Goal: Information Seeking & Learning: Find specific fact

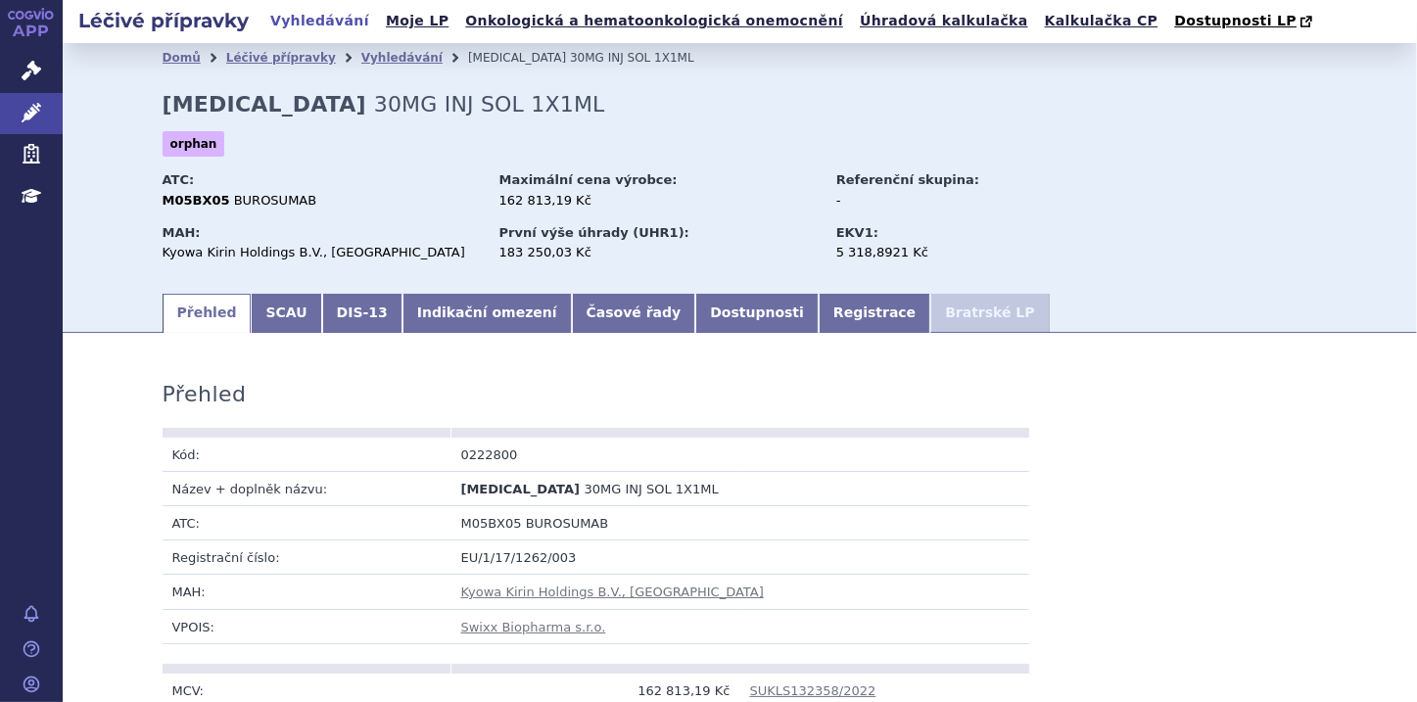
scroll to position [167, 0]
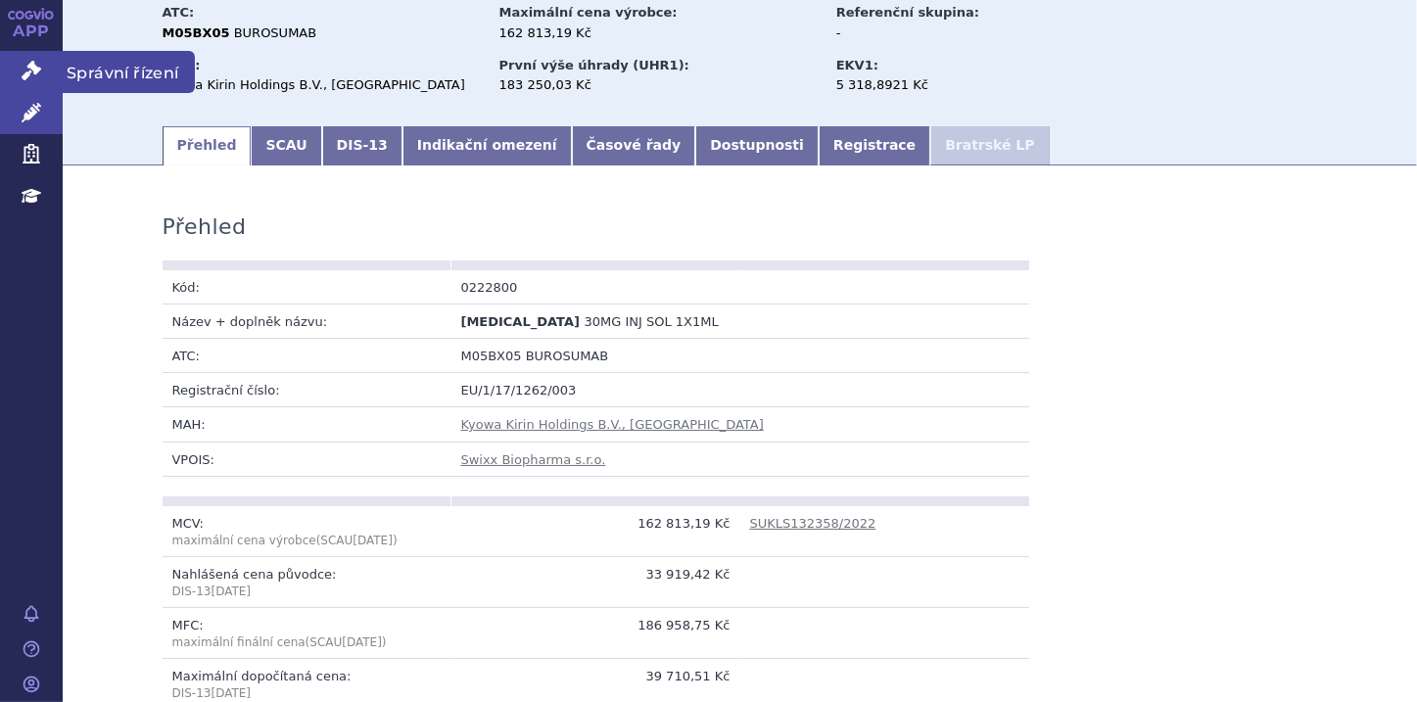
click at [16, 71] on link "Správní řízení" at bounding box center [31, 71] width 63 height 41
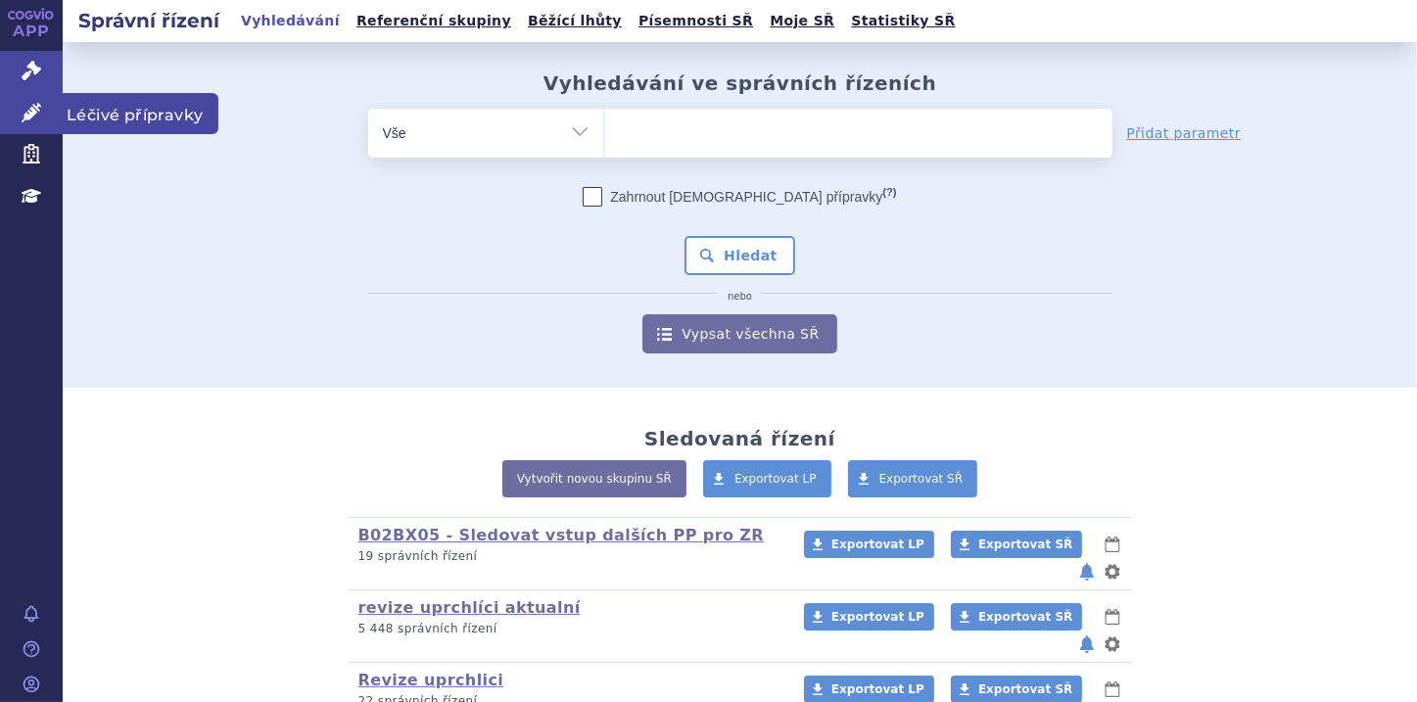
click at [17, 110] on link "Léčivé přípravky" at bounding box center [31, 113] width 63 height 41
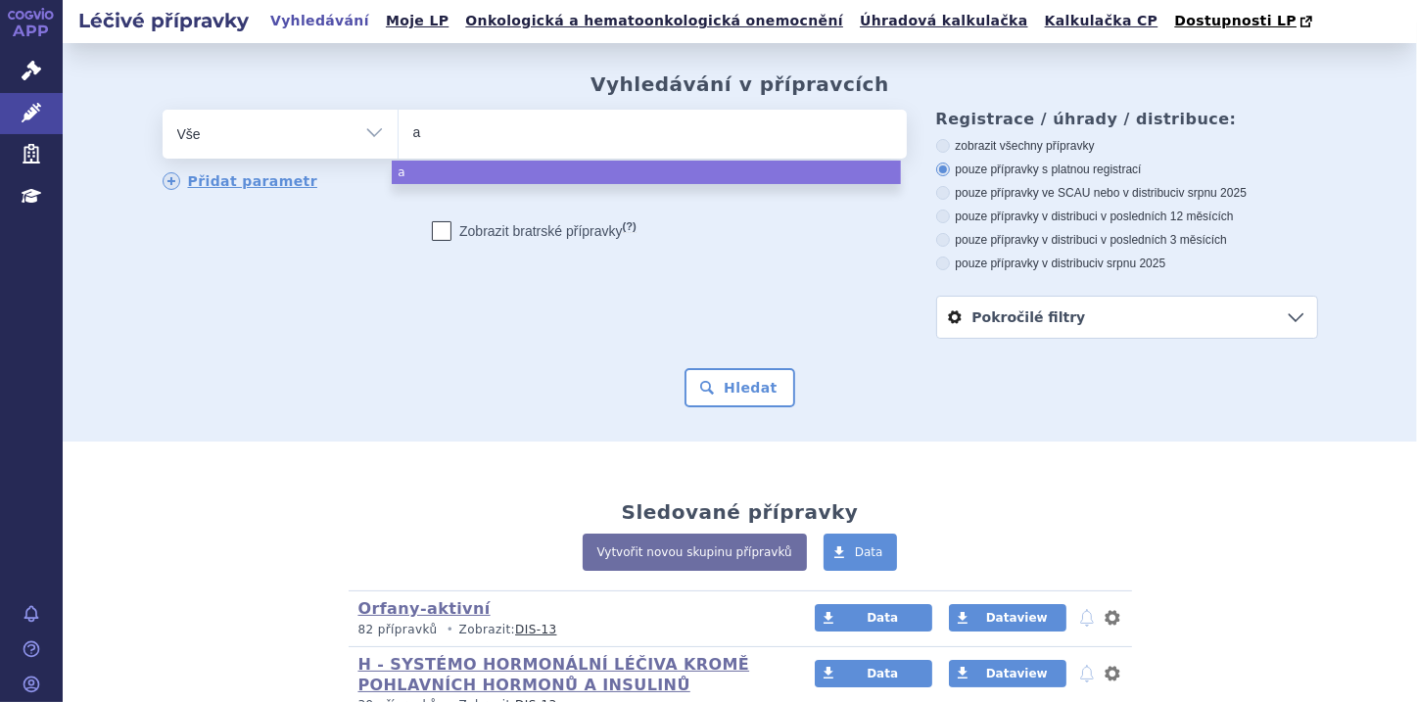
type input "ag"
type input "aga"
type input "agam"
type input "agamr"
type input "agamre"
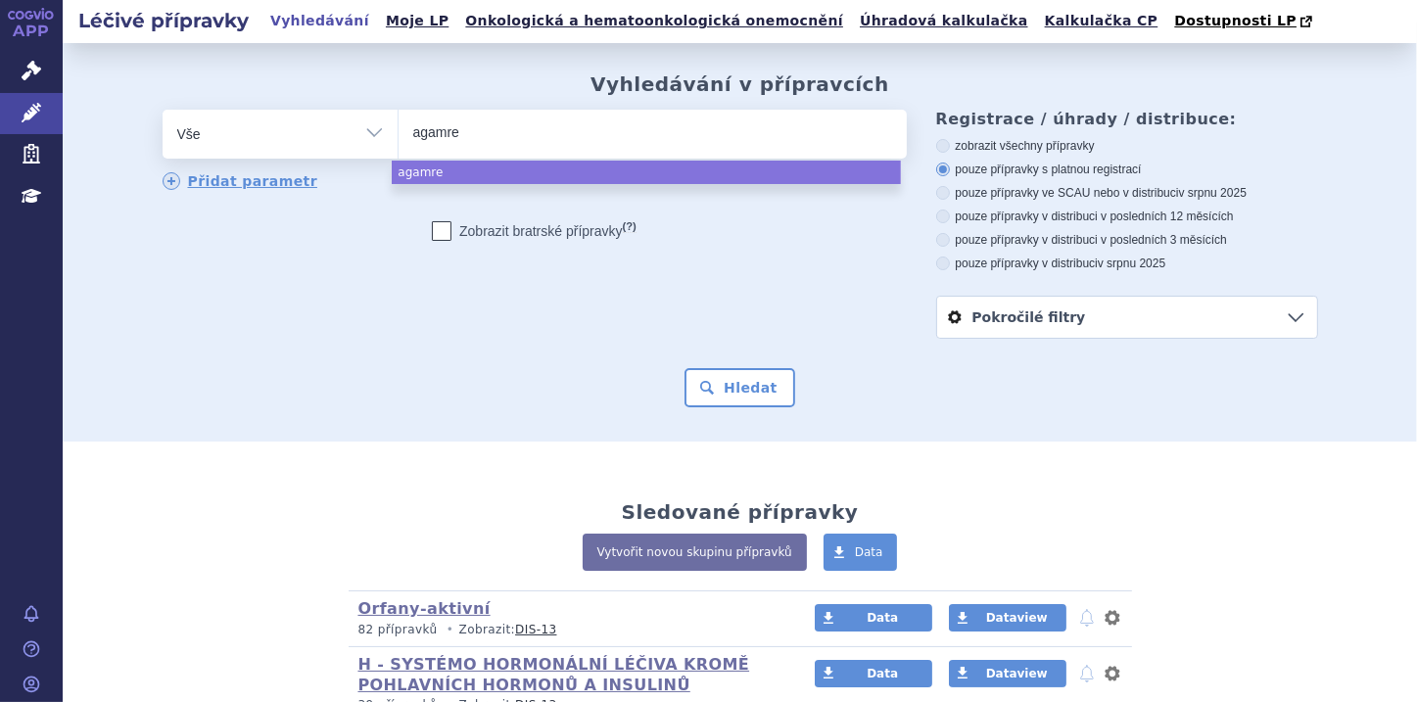
type input "agamree"
select select "agamree"
click at [706, 399] on button "Hledat" at bounding box center [740, 387] width 111 height 39
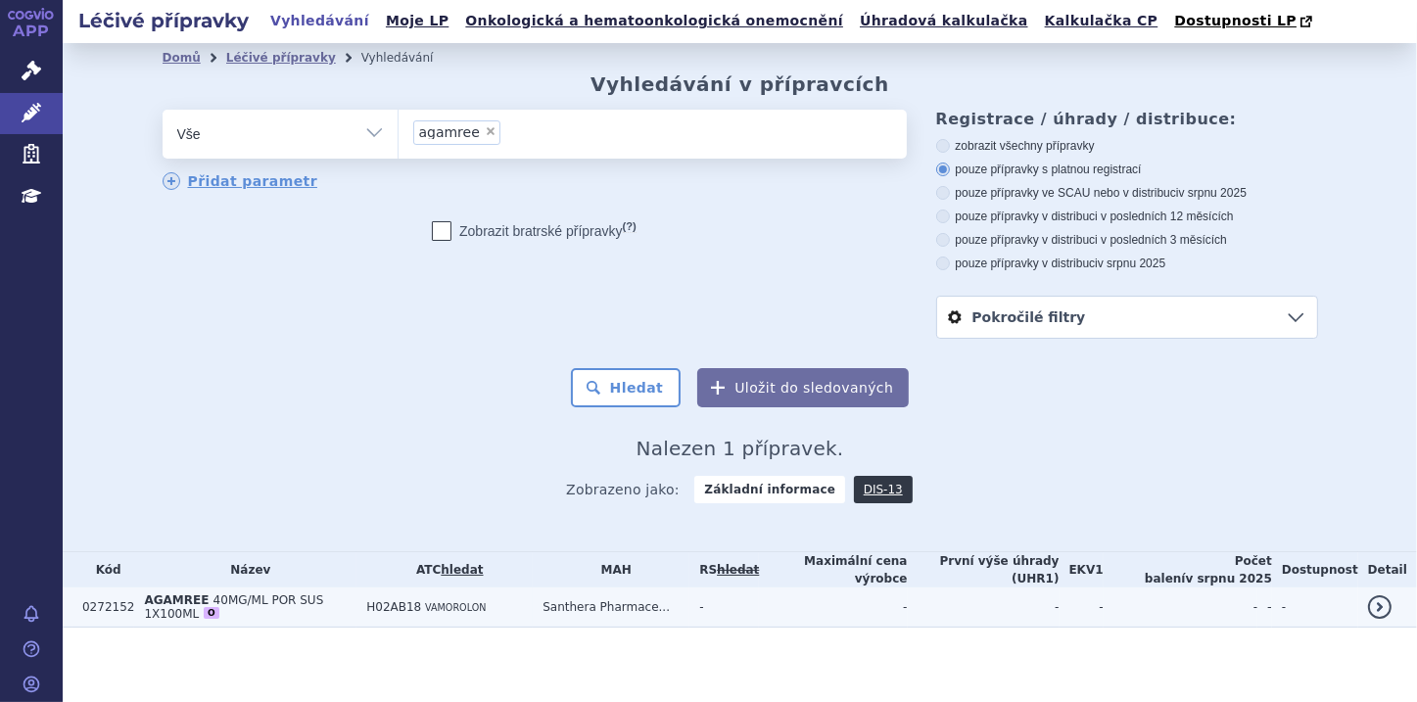
click at [284, 599] on span "40MG/ML POR SUS 1X100ML" at bounding box center [233, 607] width 179 height 27
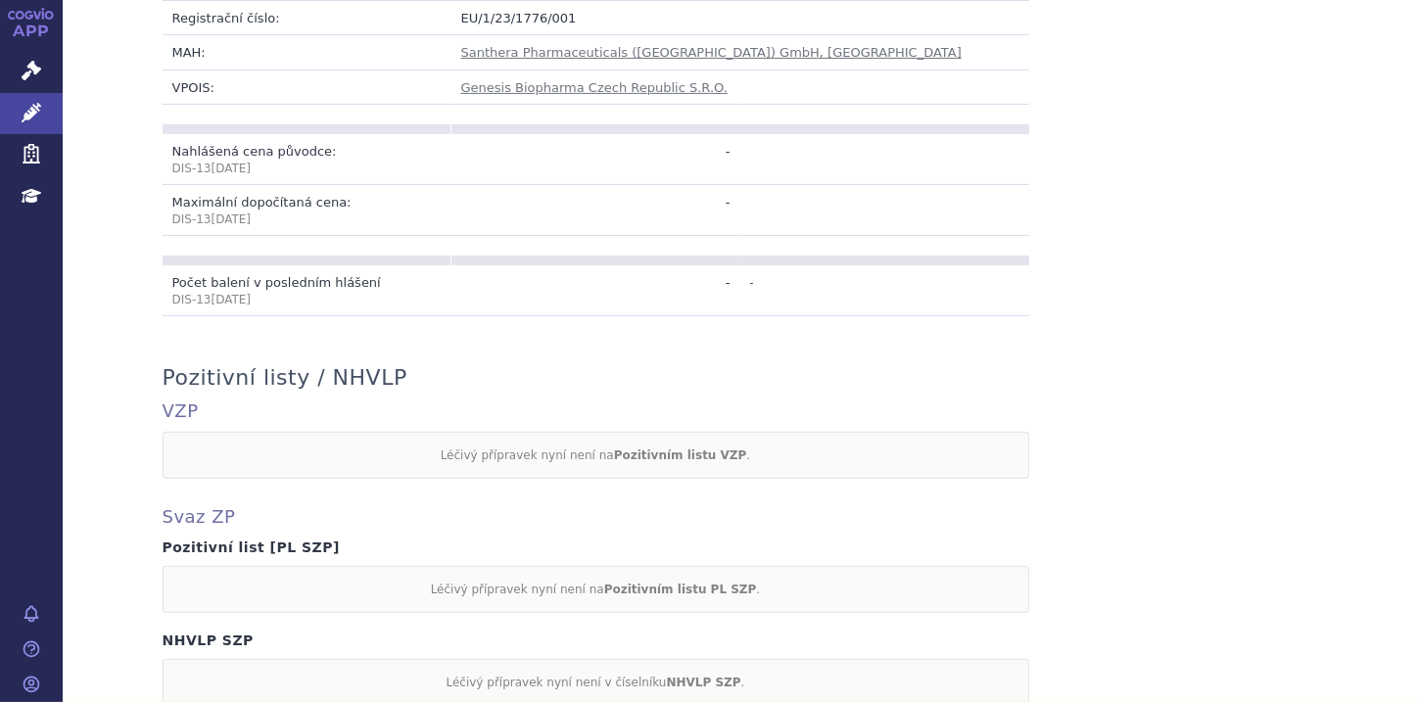
scroll to position [862, 0]
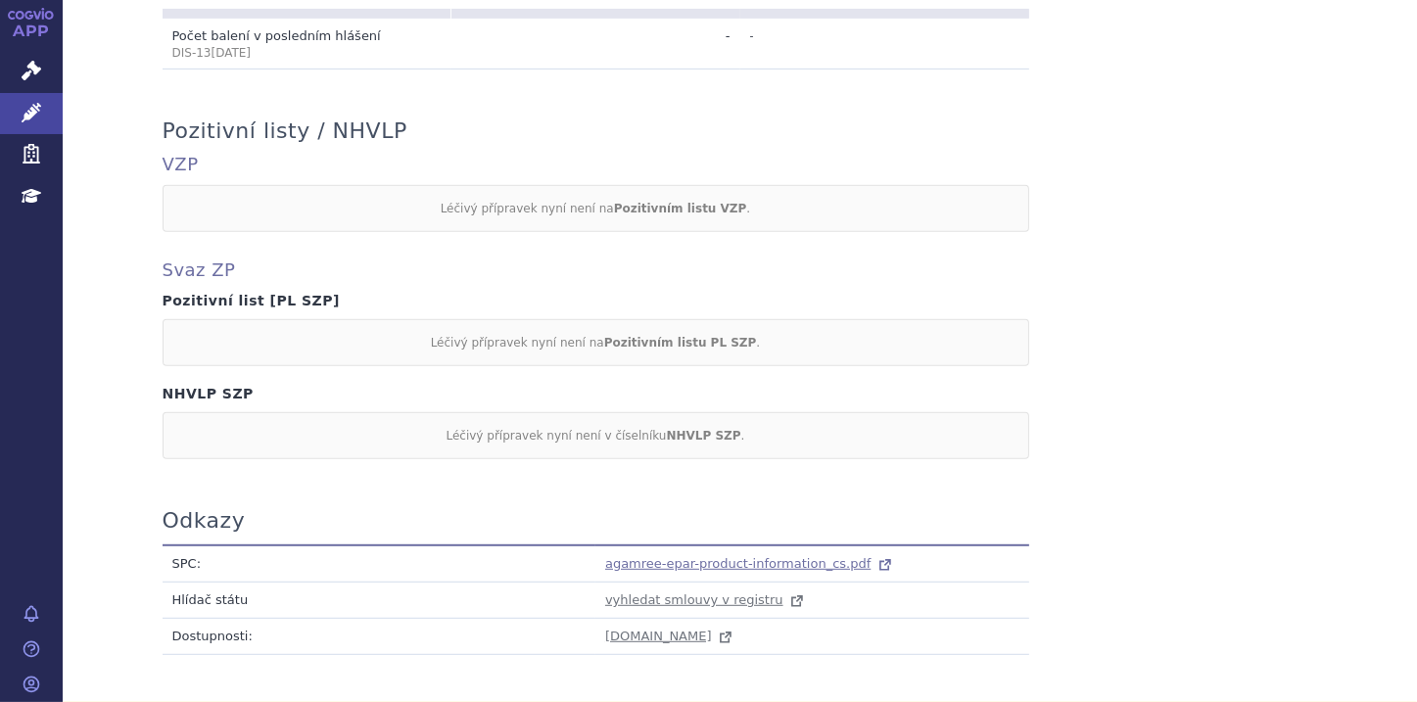
click at [635, 556] on span "agamree-epar-product-information_cs.pdf" at bounding box center [737, 563] width 265 height 15
click at [44, 71] on link "Správní řízení" at bounding box center [31, 71] width 63 height 41
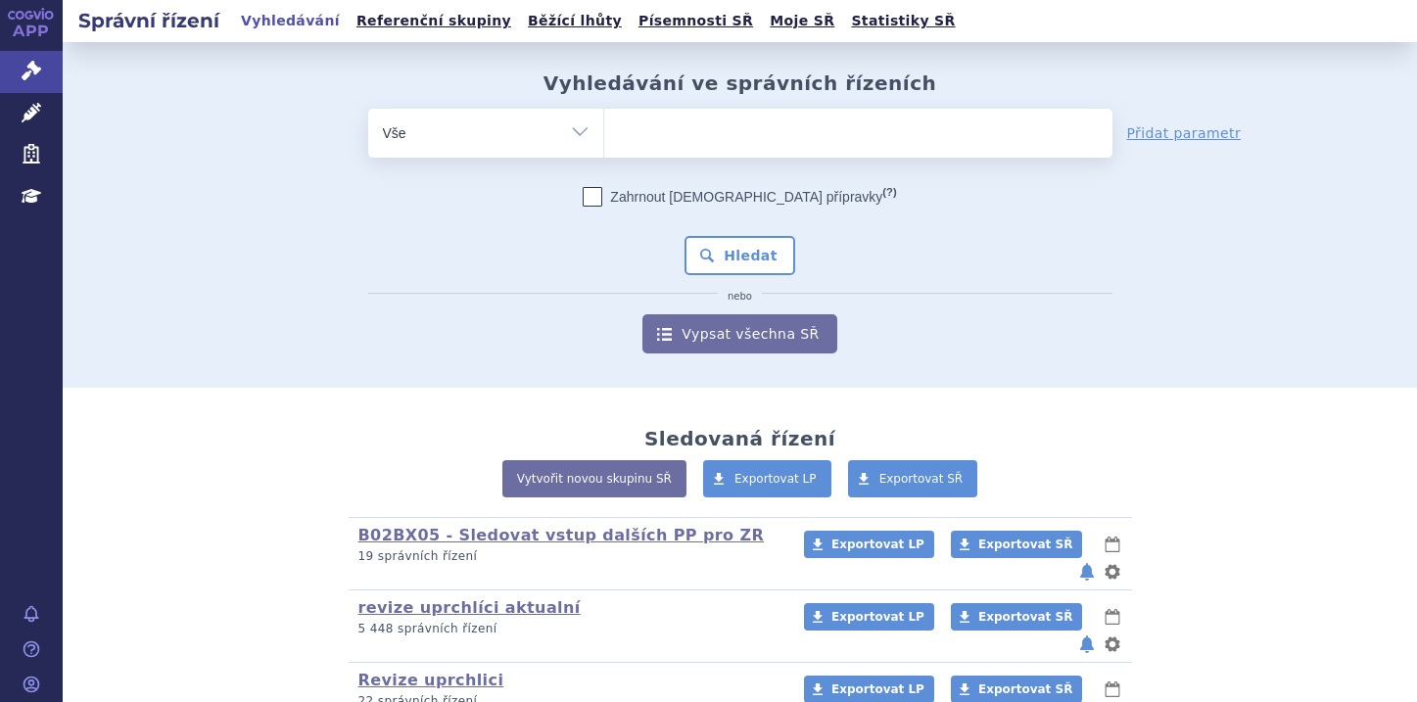
click at [653, 124] on ul at bounding box center [858, 129] width 508 height 41
click at [604, 124] on select at bounding box center [603, 132] width 1 height 49
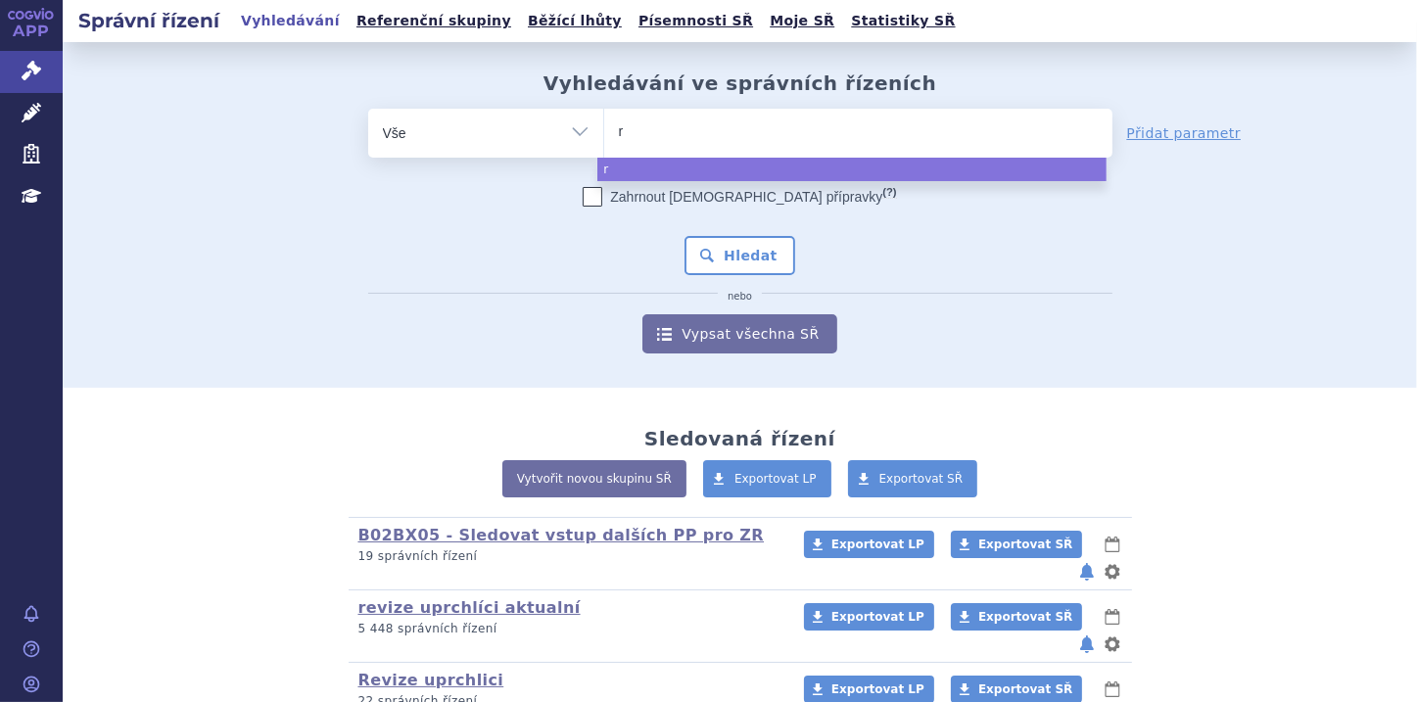
type input "re"
type input "reb"
type input "rebl"
type input "reblo"
type input "rebloz"
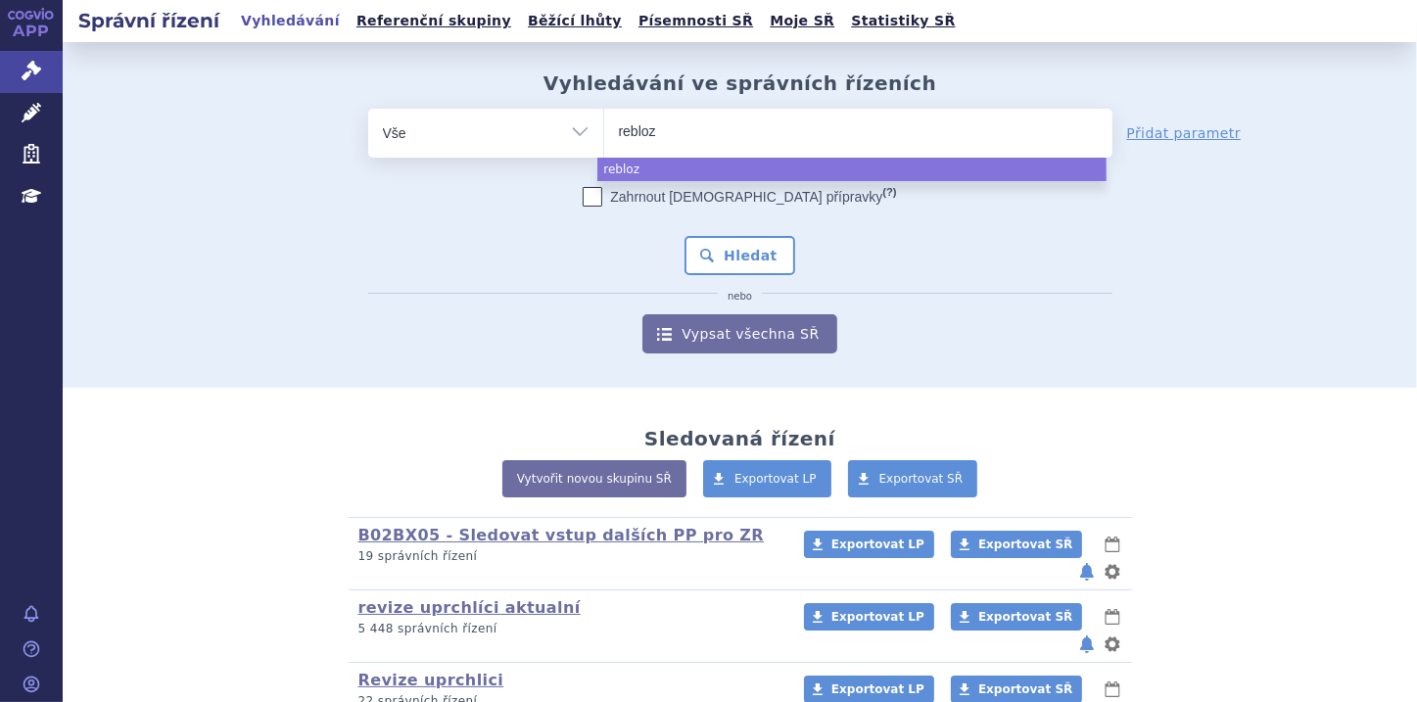
type input "reblozy"
type input "reblozyl"
select select "reblozyl"
click at [767, 267] on button "Hledat" at bounding box center [740, 255] width 111 height 39
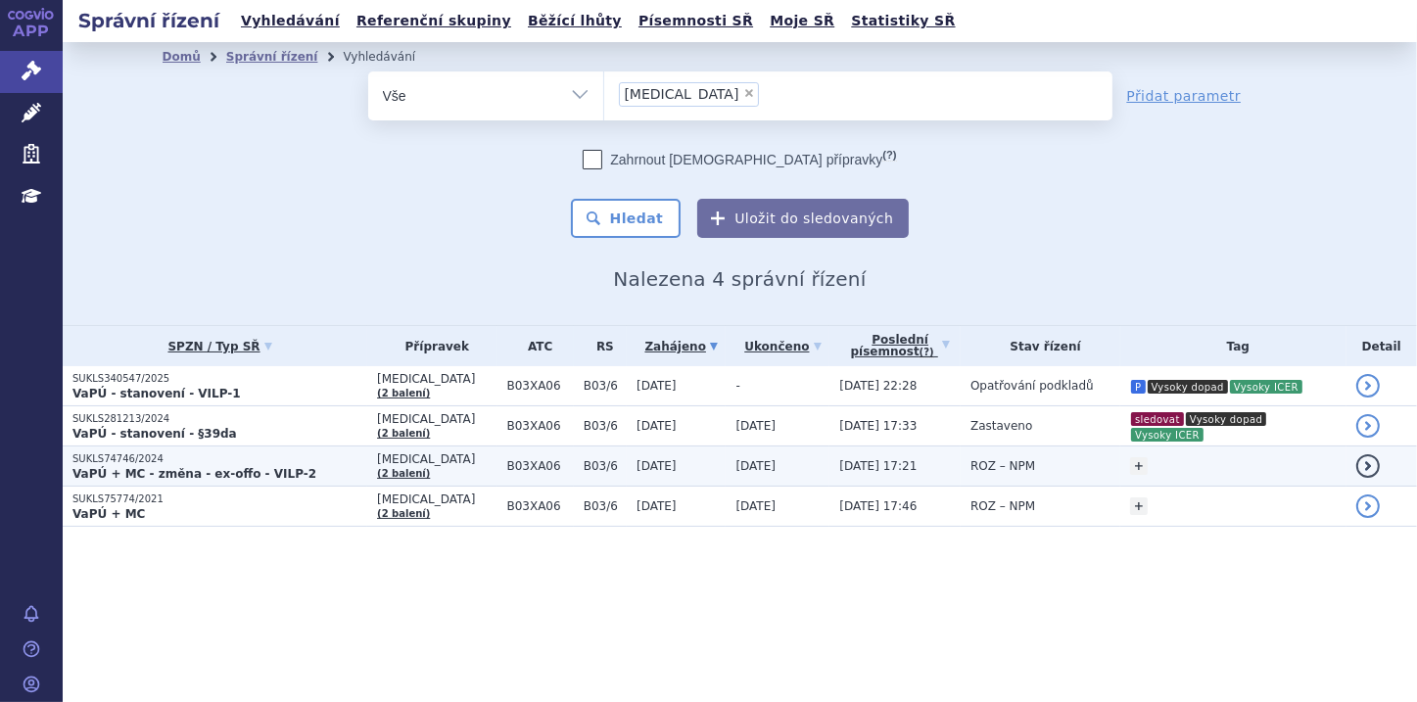
click at [218, 472] on strong "VaPÚ + MC - změna - ex-offo - VILP-2" at bounding box center [194, 474] width 244 height 14
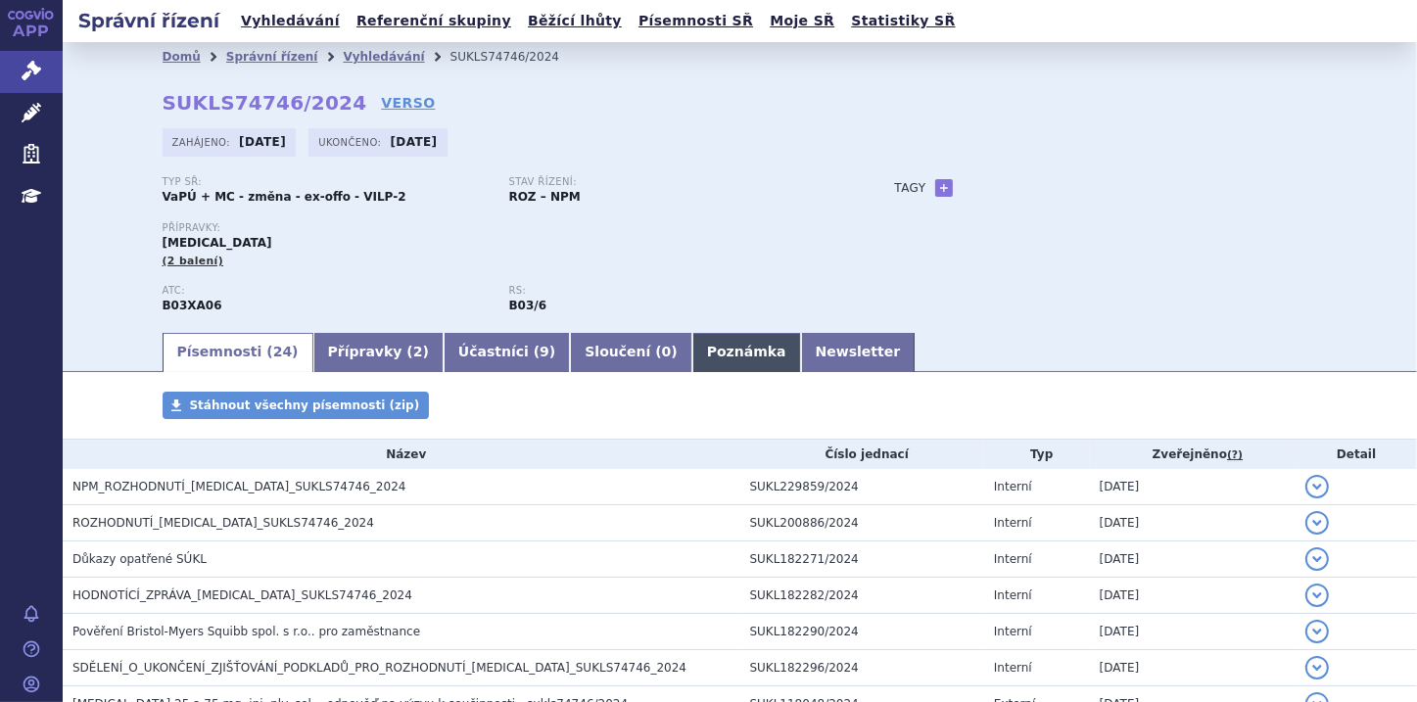
click at [692, 356] on link "Poznámka" at bounding box center [746, 352] width 109 height 39
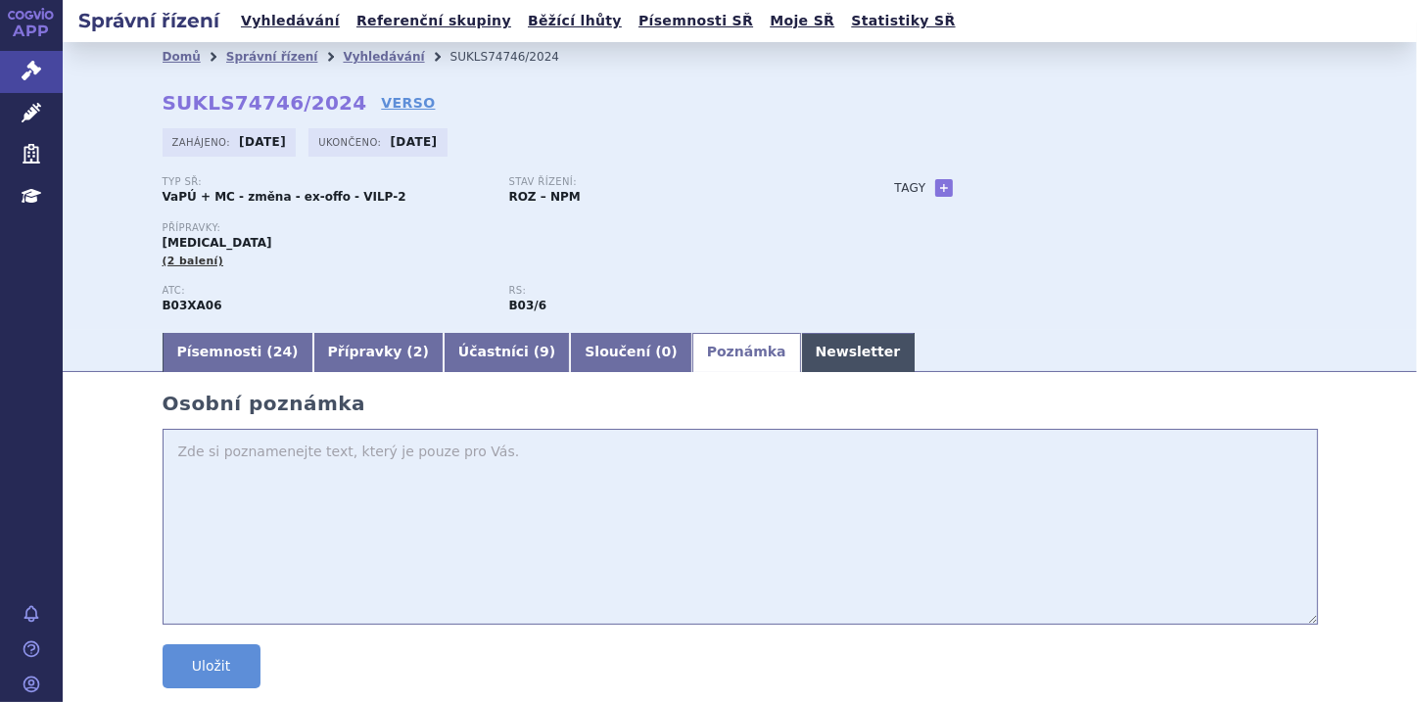
click at [801, 356] on link "Newsletter" at bounding box center [858, 352] width 115 height 39
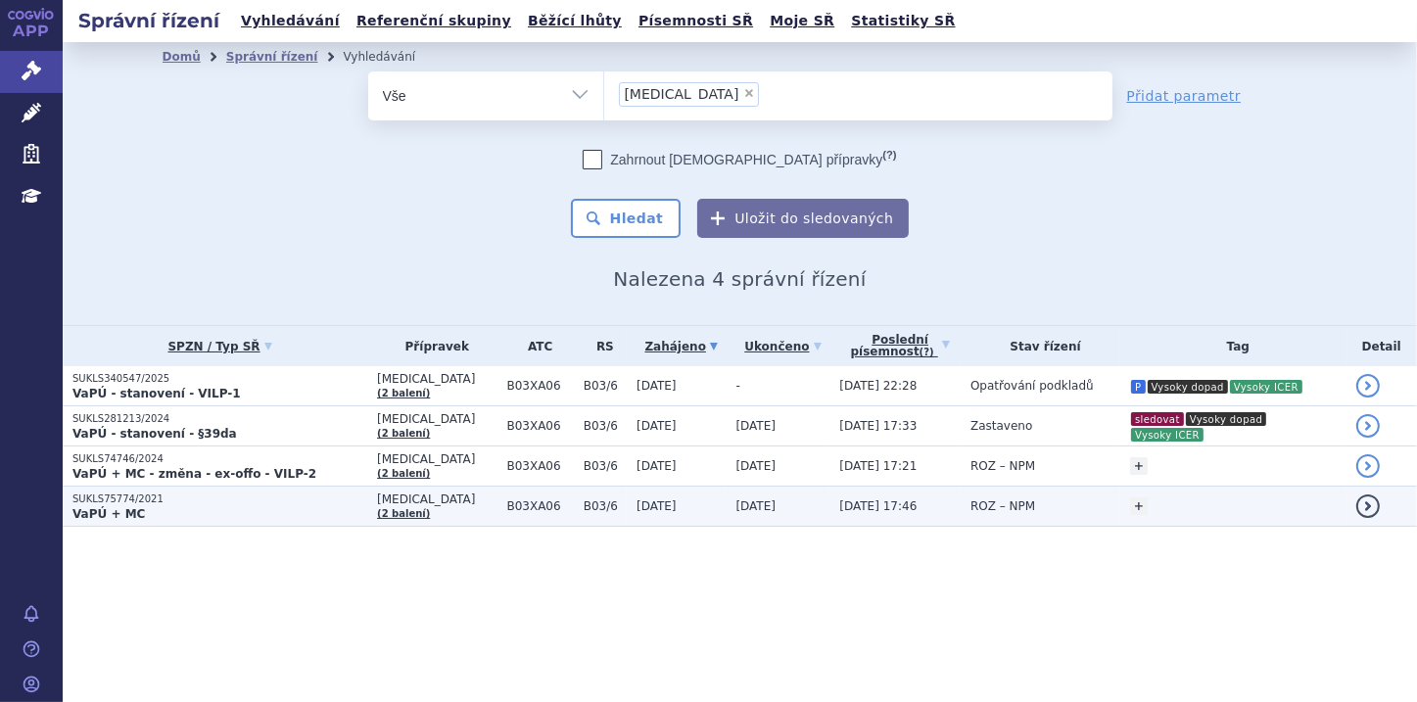
click at [192, 509] on p "VaPÚ + MC" at bounding box center [219, 514] width 295 height 16
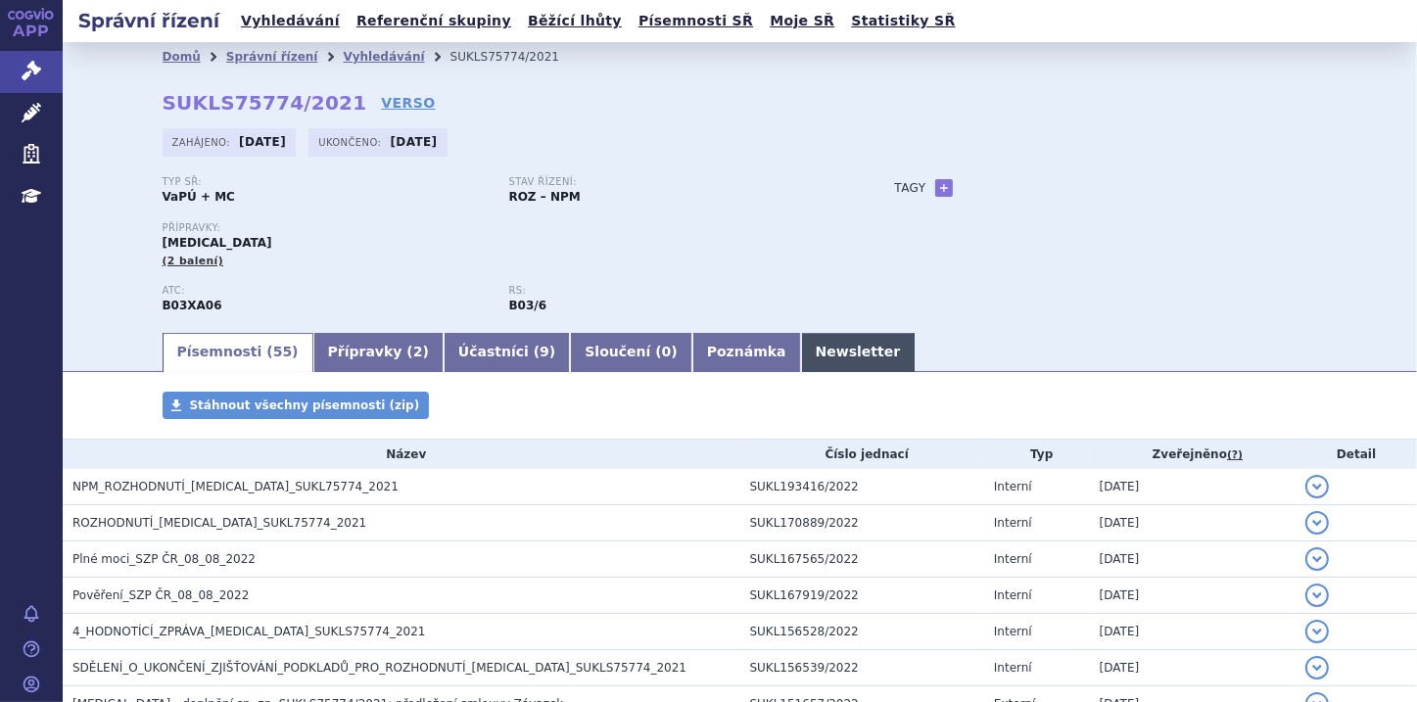
click at [801, 361] on link "Newsletter" at bounding box center [858, 352] width 115 height 39
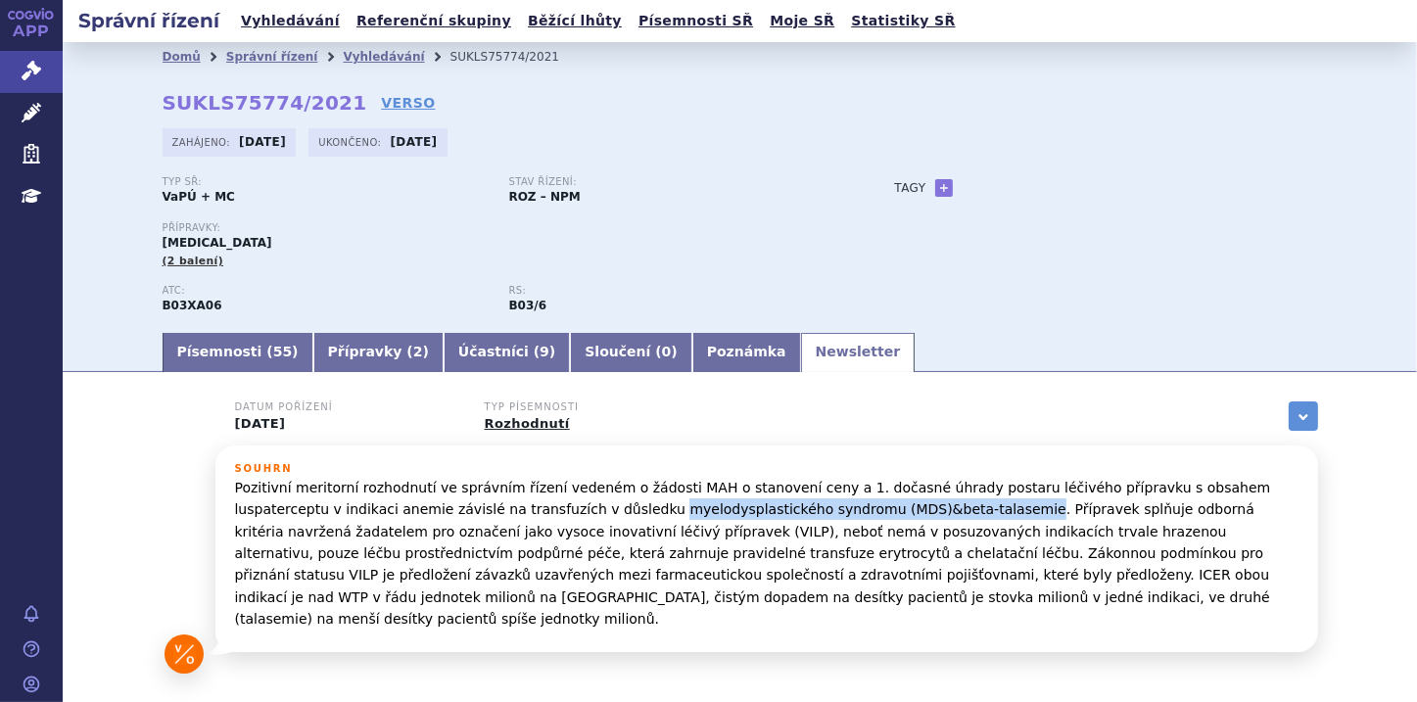
drag, startPoint x: 474, startPoint y: 513, endPoint x: 808, endPoint y: 507, distance: 334.0
click at [808, 507] on p "Pozitivní meritorní rozhodnutí ve správním řízení vedeném o žádosti MAH o stano…" at bounding box center [767, 554] width 1064 height 154
copy p "myelodysplastického syndromu (MDS)&beta-talasemie"
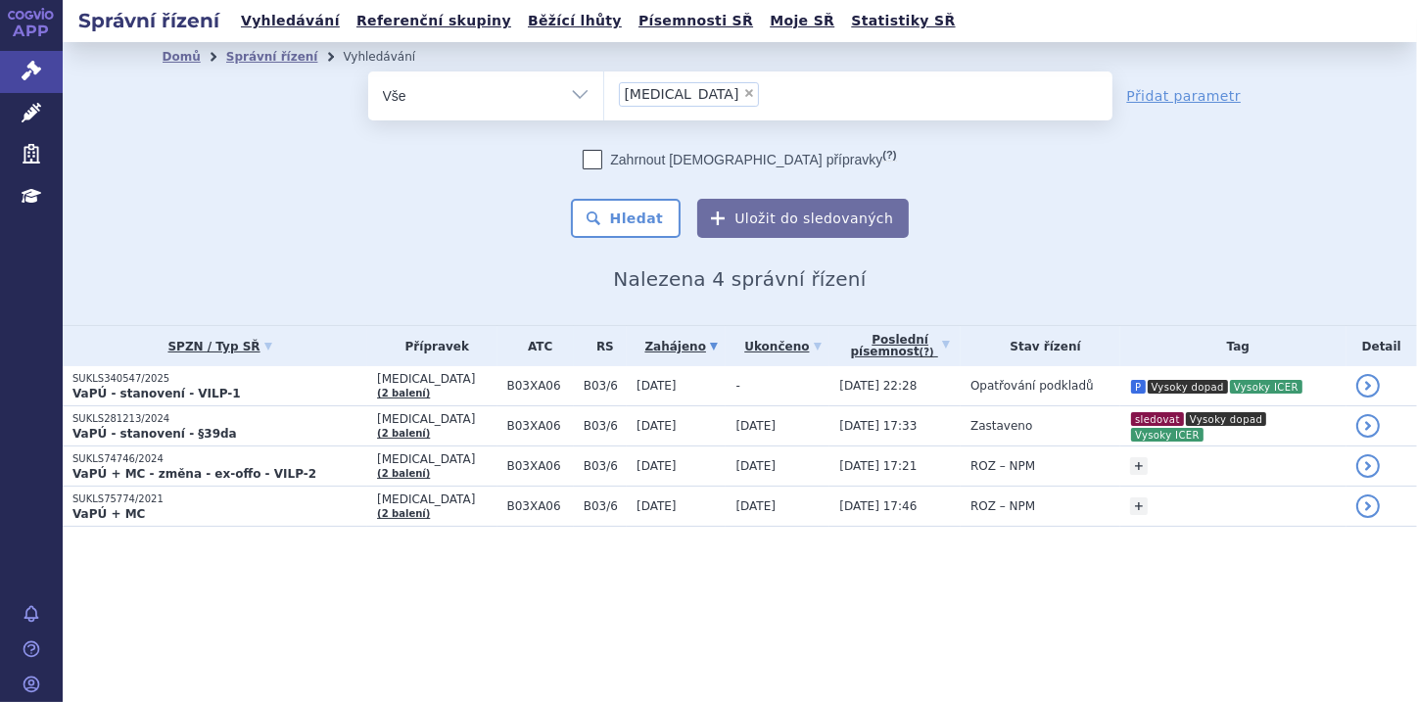
click at [743, 91] on span "×" at bounding box center [749, 93] width 12 height 12
click at [604, 91] on select "[MEDICAL_DATA]" at bounding box center [603, 95] width 1 height 49
select select
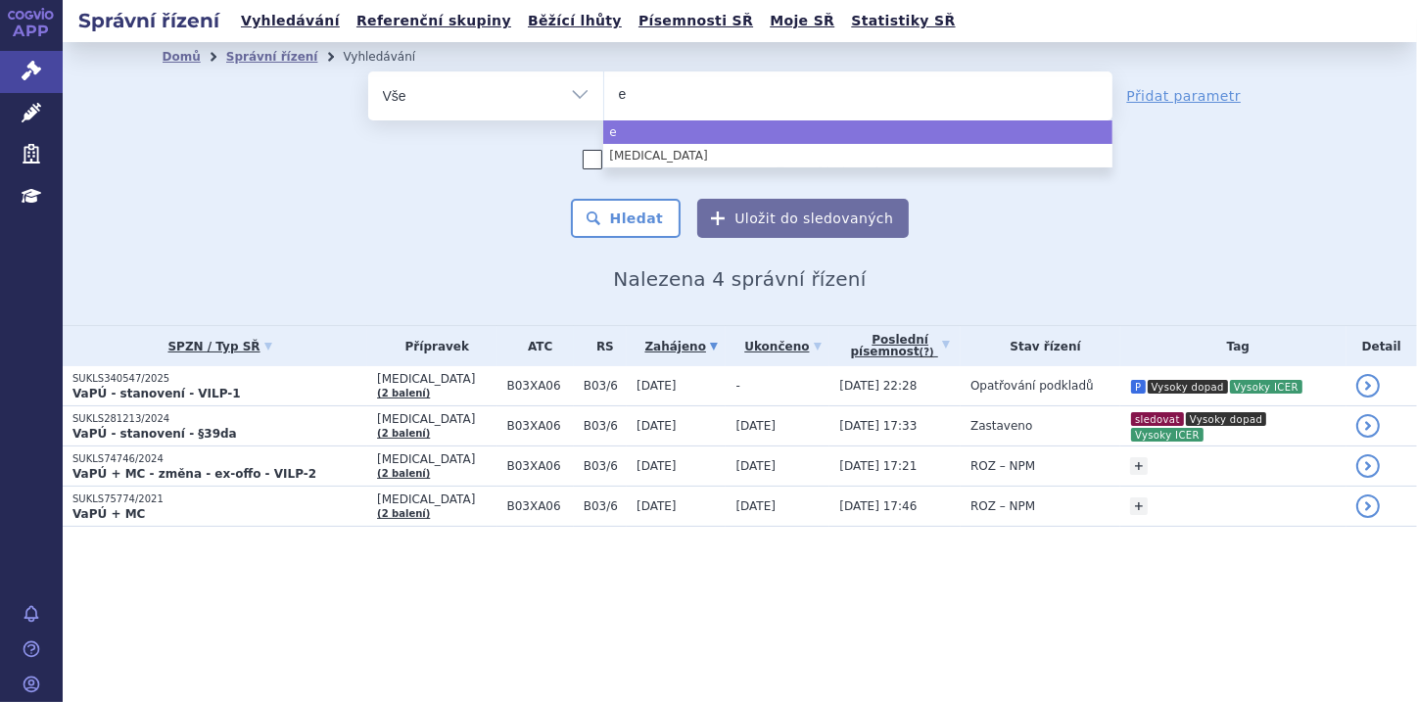
type input "ev"
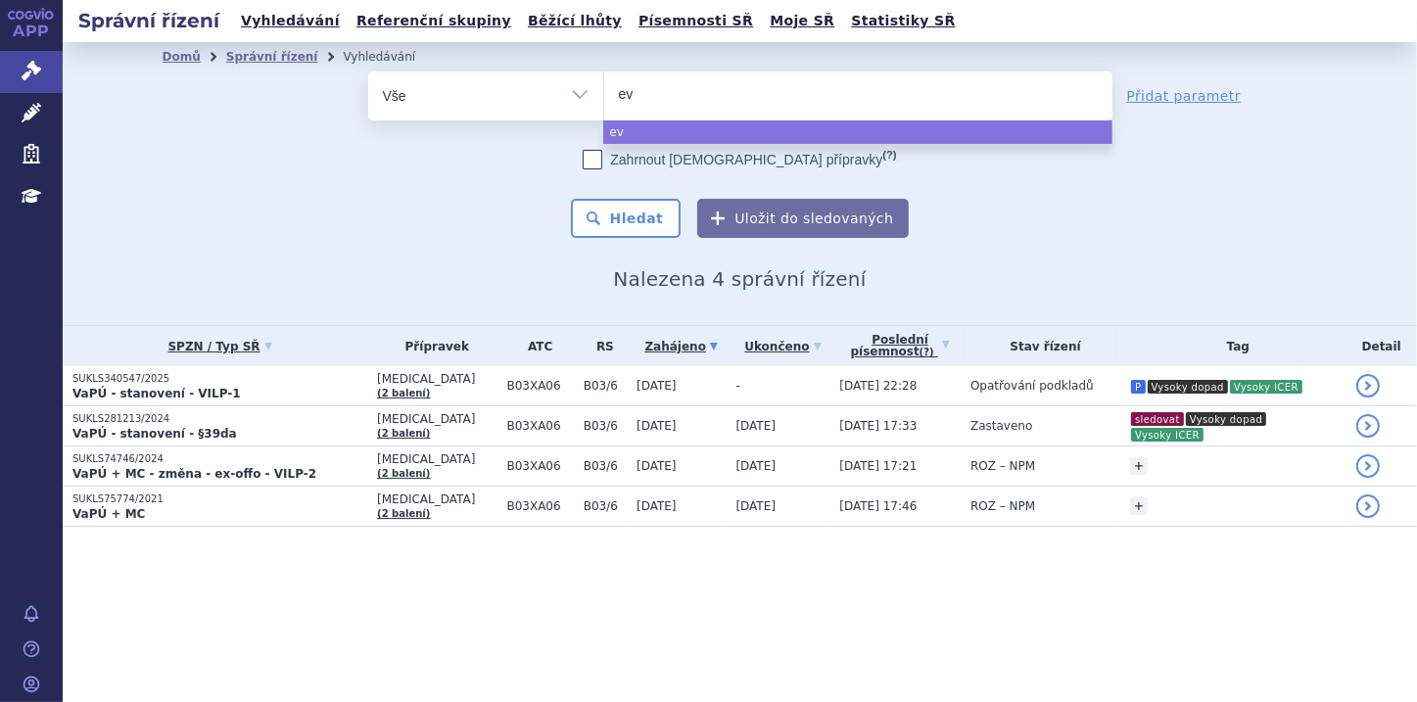
type input "evr"
type input "evre"
type input "evren"
type input "evrenz"
type input "evrenzo"
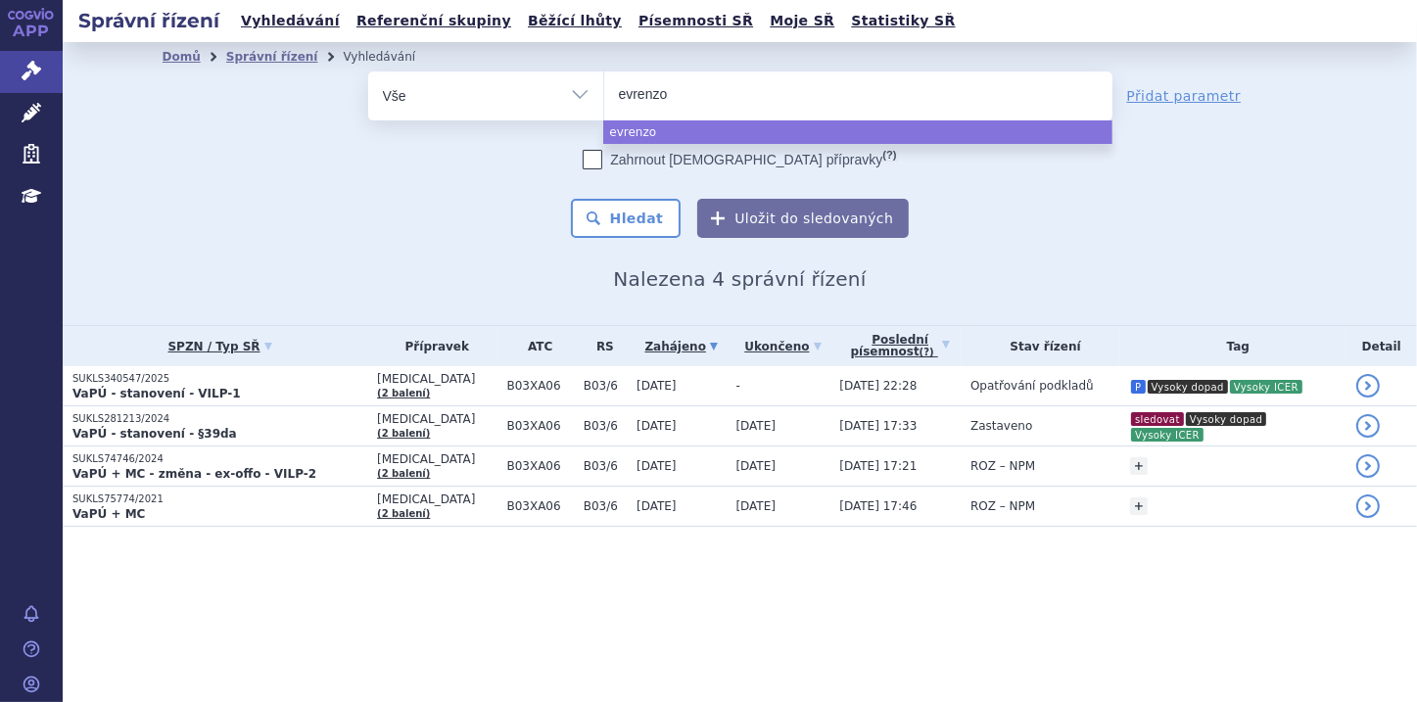
select select "evrenzo"
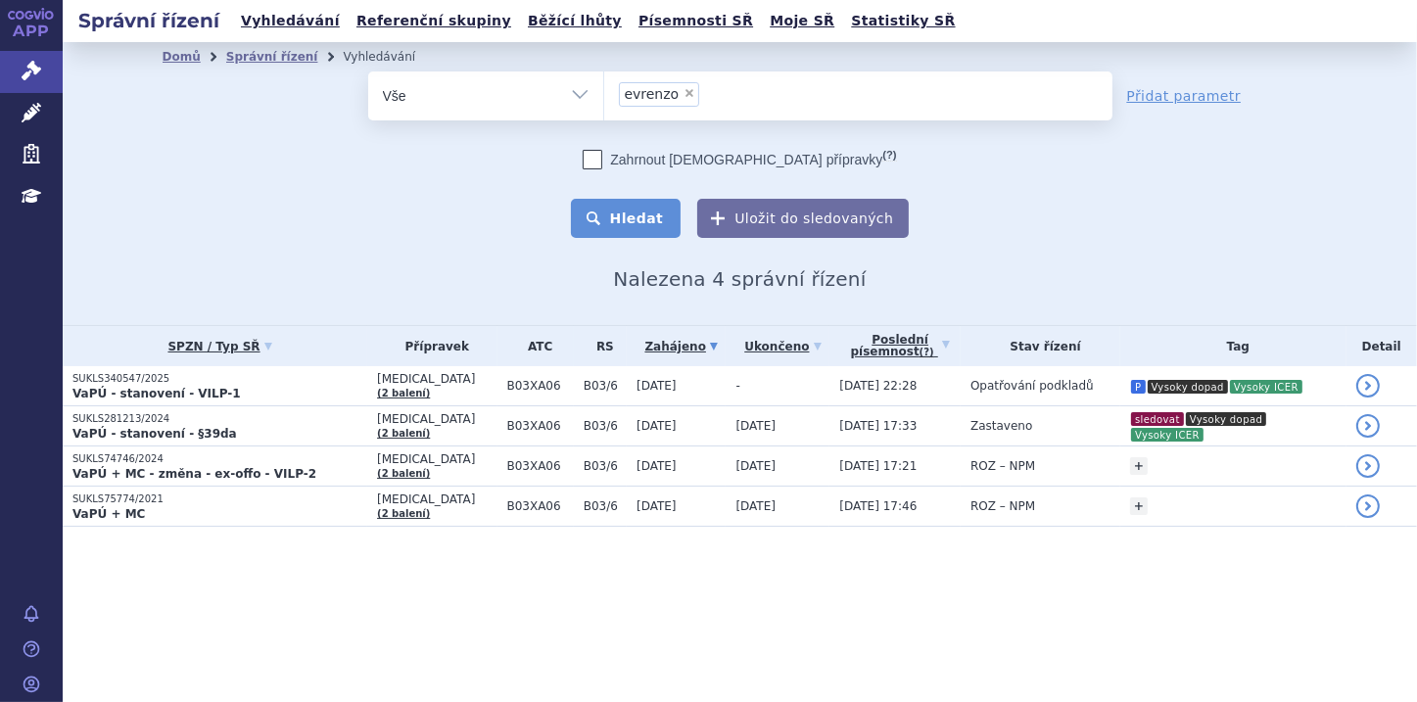
click at [641, 216] on button "Hledat" at bounding box center [626, 218] width 111 height 39
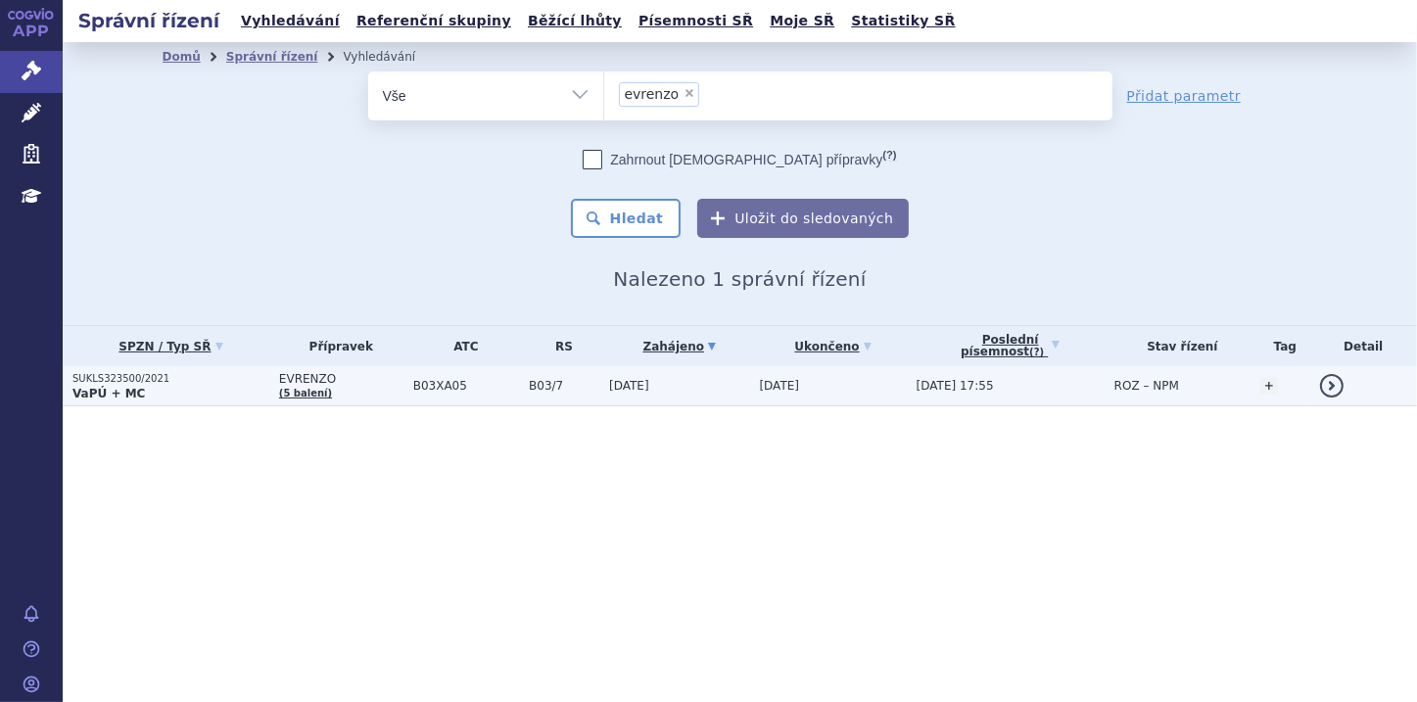
click at [132, 391] on strong "VaPÚ + MC" at bounding box center [108, 394] width 72 height 14
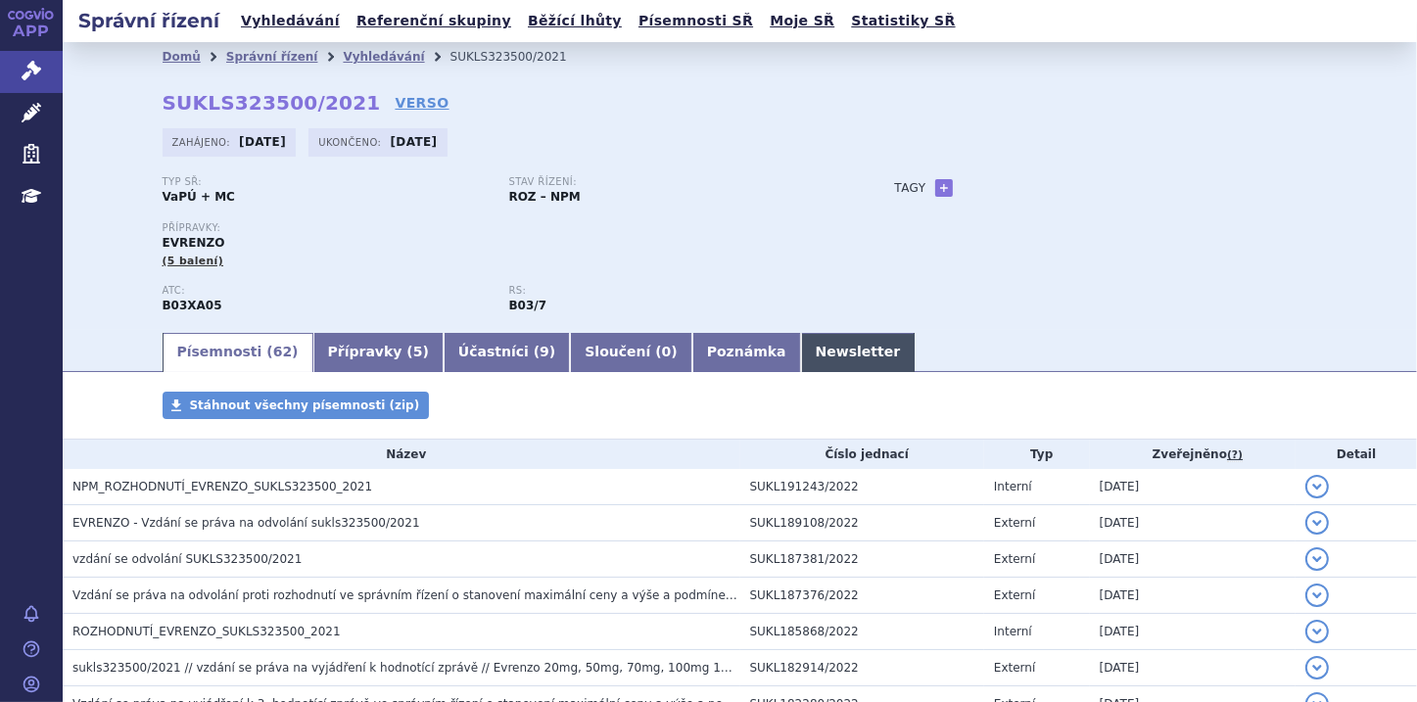
click at [801, 357] on link "Newsletter" at bounding box center [858, 352] width 115 height 39
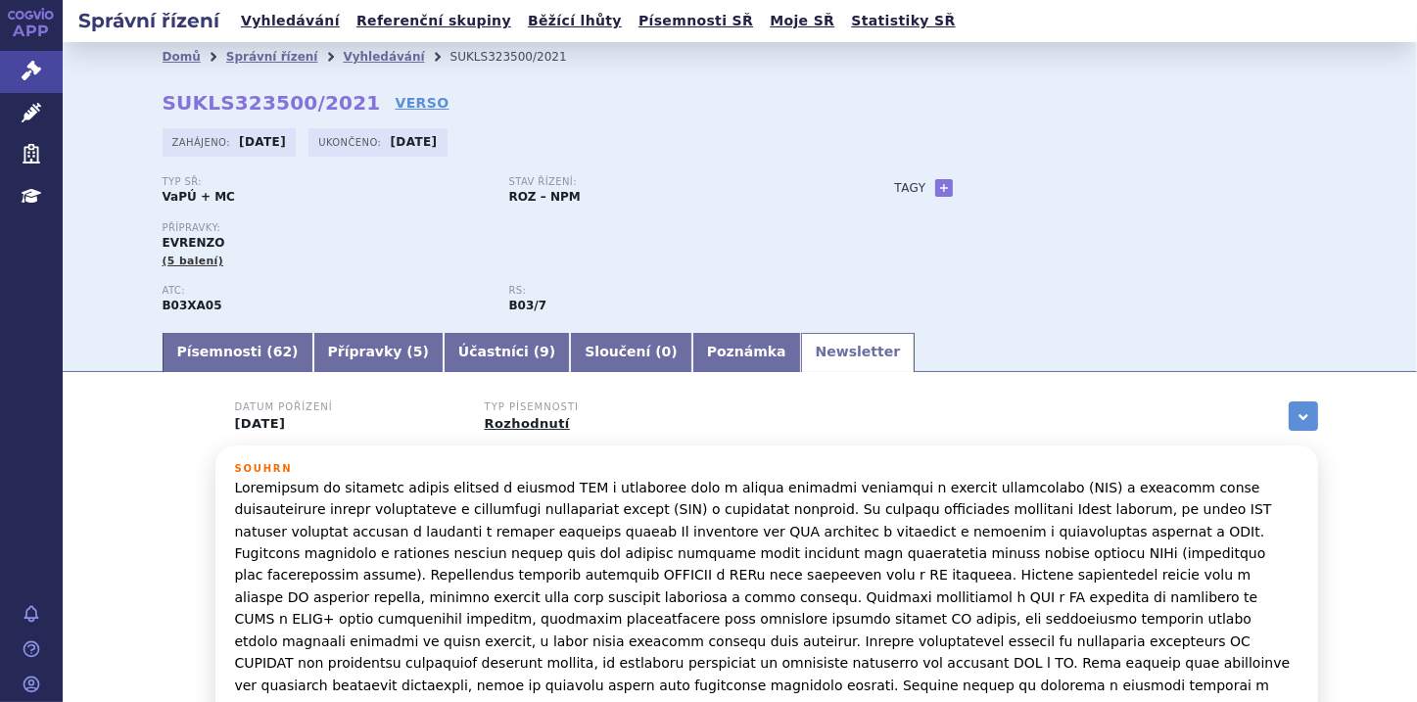
scroll to position [78, 0]
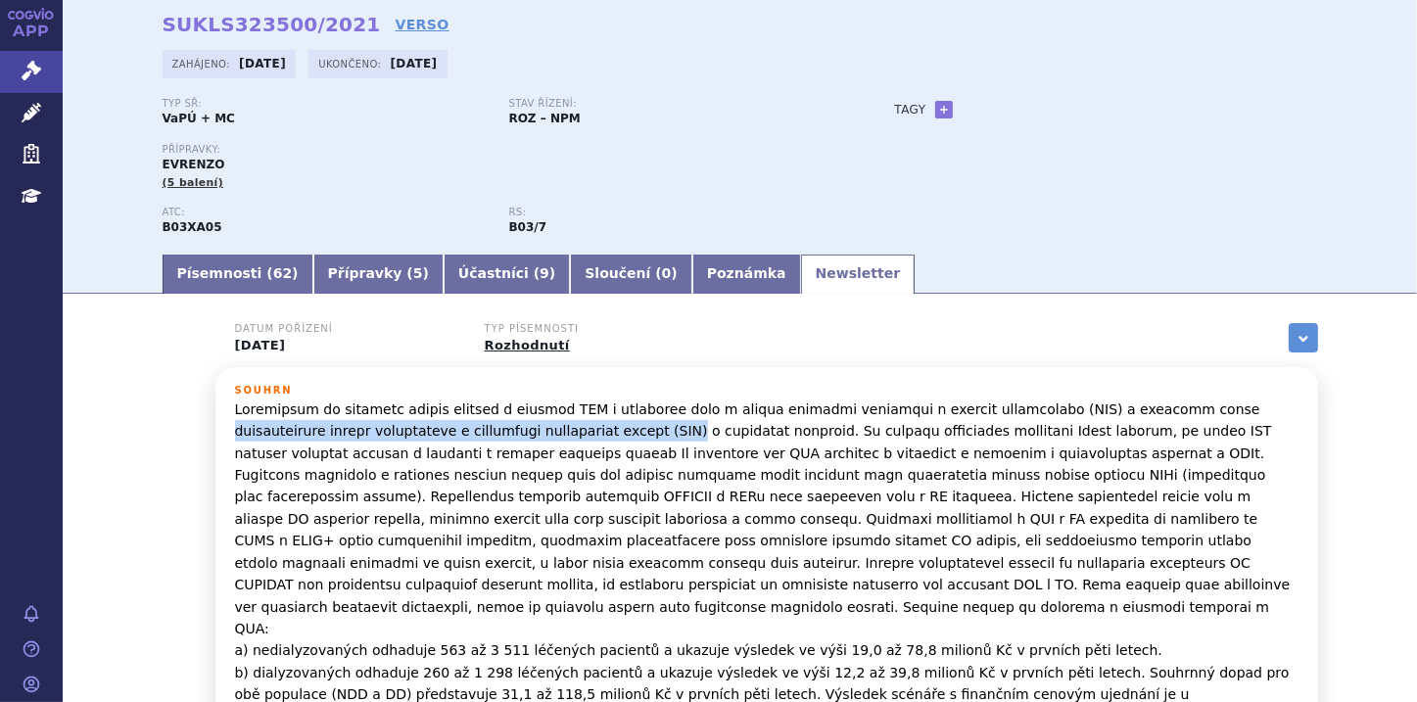
drag, startPoint x: 1116, startPoint y: 412, endPoint x: 543, endPoint y: 430, distance: 573.2
click at [543, 430] on p "a) nedialyzovaných odhaduje 563 až 3 511 léčených pacientů a ukazuje výsledek v…" at bounding box center [767, 585] width 1064 height 373
copy p "symptomatické anémie související s chronickým onemocněním ledvin (CKD)"
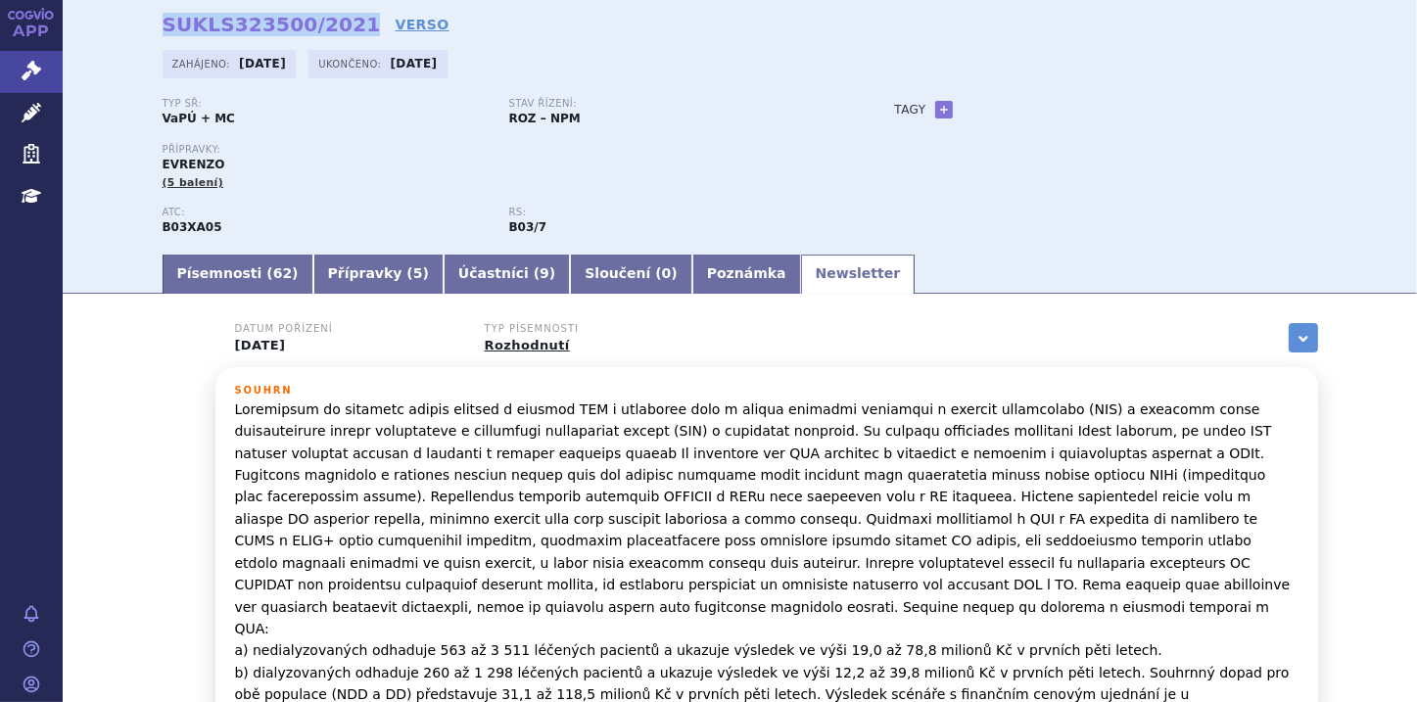
drag, startPoint x: 160, startPoint y: 24, endPoint x: 337, endPoint y: 32, distance: 177.4
click at [337, 32] on strong "SUKLS323500/2021" at bounding box center [272, 25] width 218 height 24
copy strong "SUKLS323500/2021"
click at [231, 278] on link "Písemnosti ( 62 )" at bounding box center [238, 274] width 151 height 39
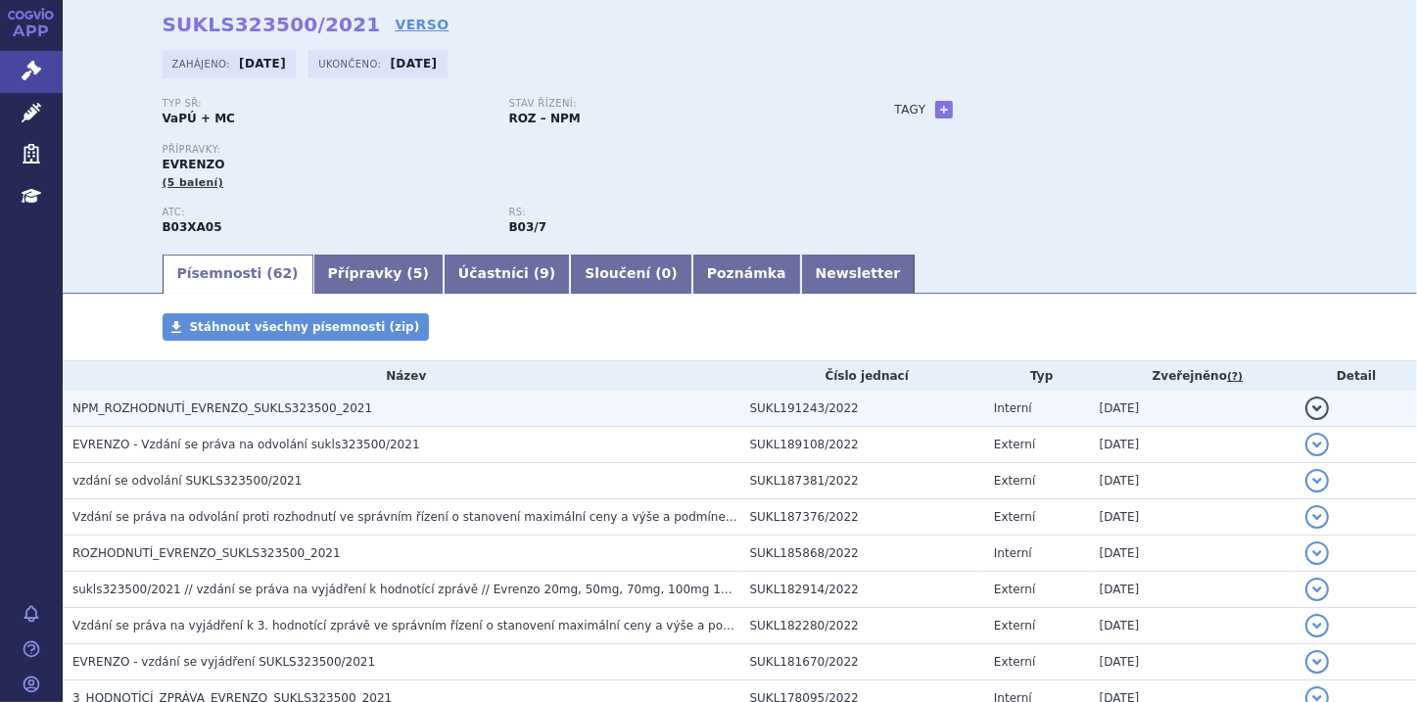
click at [258, 407] on span "NPM_ROZHODNUTÍ_EVRENZO_SUKLS323500_2021" at bounding box center [222, 409] width 300 height 14
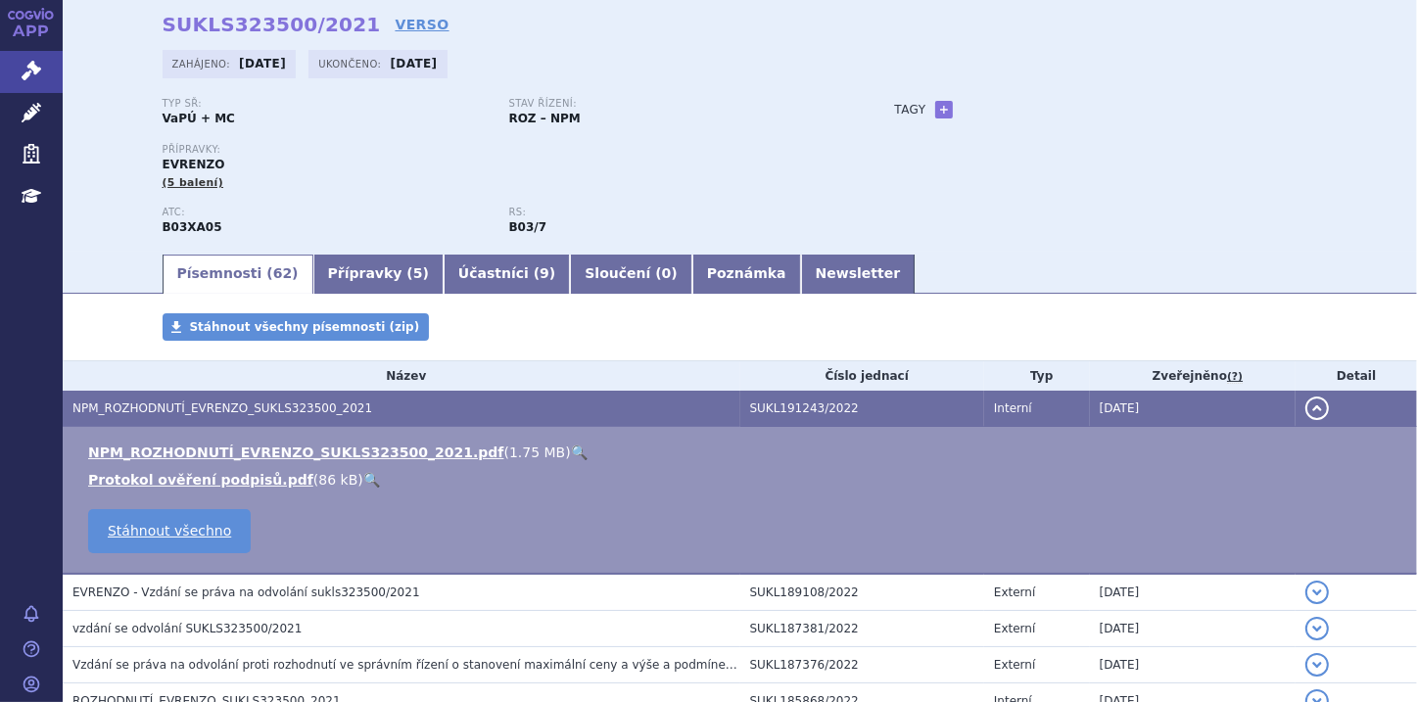
click at [571, 453] on link "🔍" at bounding box center [579, 453] width 17 height 16
drag, startPoint x: 160, startPoint y: 23, endPoint x: 339, endPoint y: 25, distance: 179.3
click at [339, 25] on strong "SUKLS323500/2021" at bounding box center [272, 25] width 218 height 24
copy strong "SUKLS323500/2021"
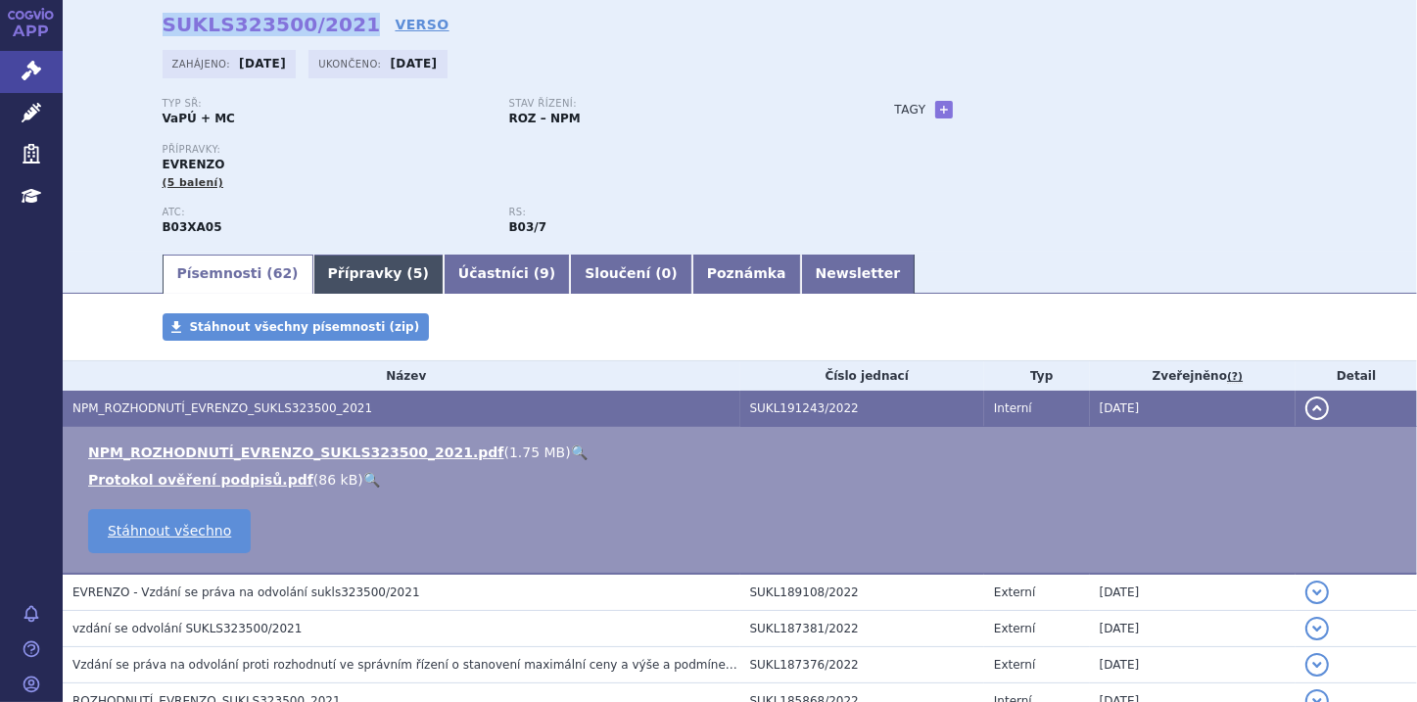
click at [352, 286] on link "Přípravky ( 5 )" at bounding box center [378, 274] width 130 height 39
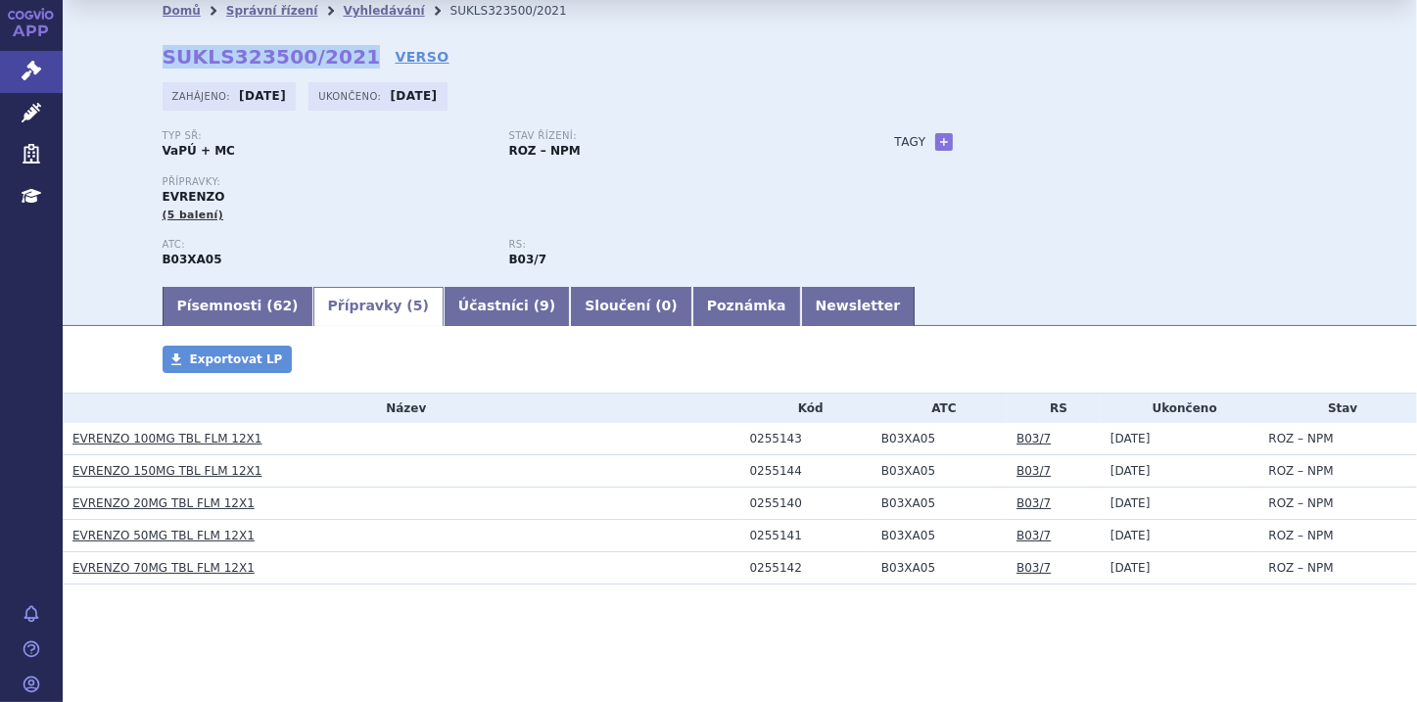
scroll to position [47, 0]
drag, startPoint x: 744, startPoint y: 503, endPoint x: 790, endPoint y: 504, distance: 46.0
click at [790, 504] on div "0255140" at bounding box center [810, 504] width 121 height 14
copy div "0255140"
drag, startPoint x: 744, startPoint y: 538, endPoint x: 787, endPoint y: 538, distance: 43.1
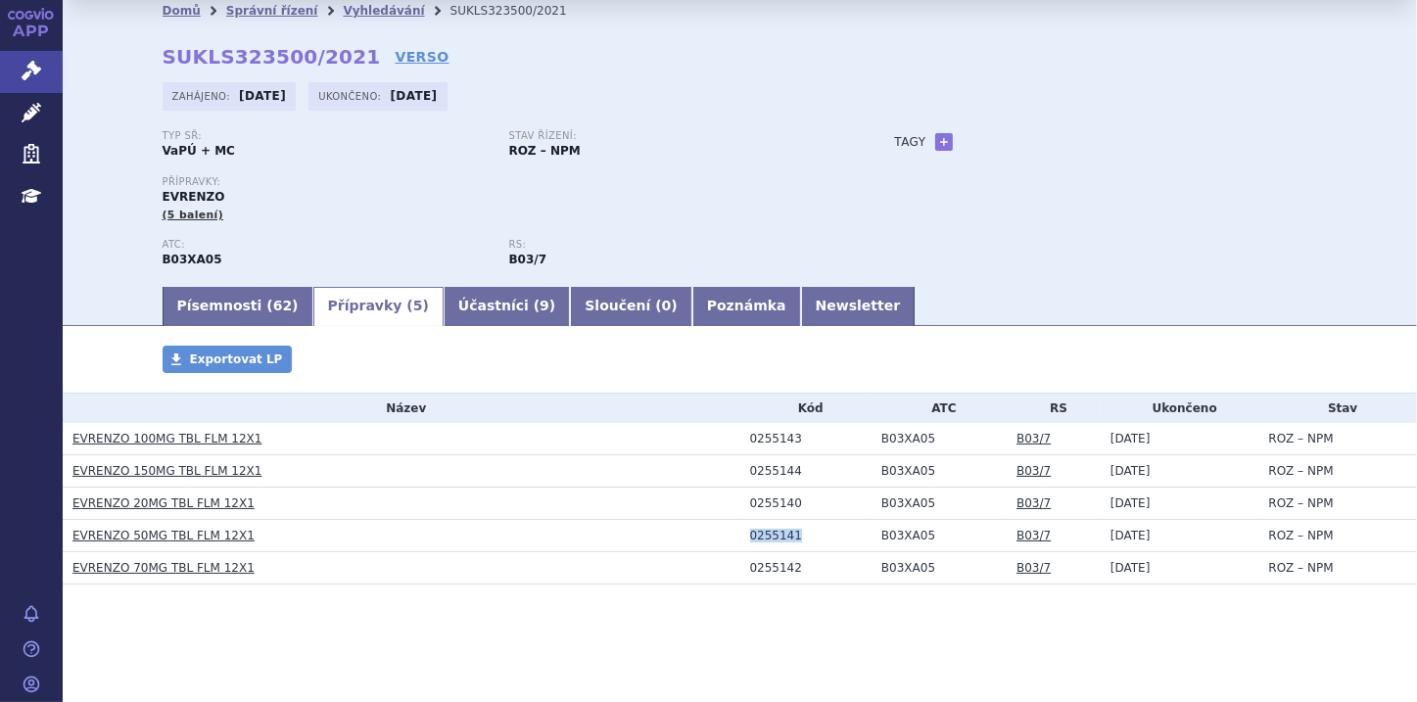
click at [787, 538] on div "0255141" at bounding box center [810, 536] width 121 height 14
copy div "0255141"
drag, startPoint x: 744, startPoint y: 568, endPoint x: 789, endPoint y: 571, distance: 45.1
click at [789, 571] on div "0255142" at bounding box center [810, 568] width 121 height 14
copy div "0255142"
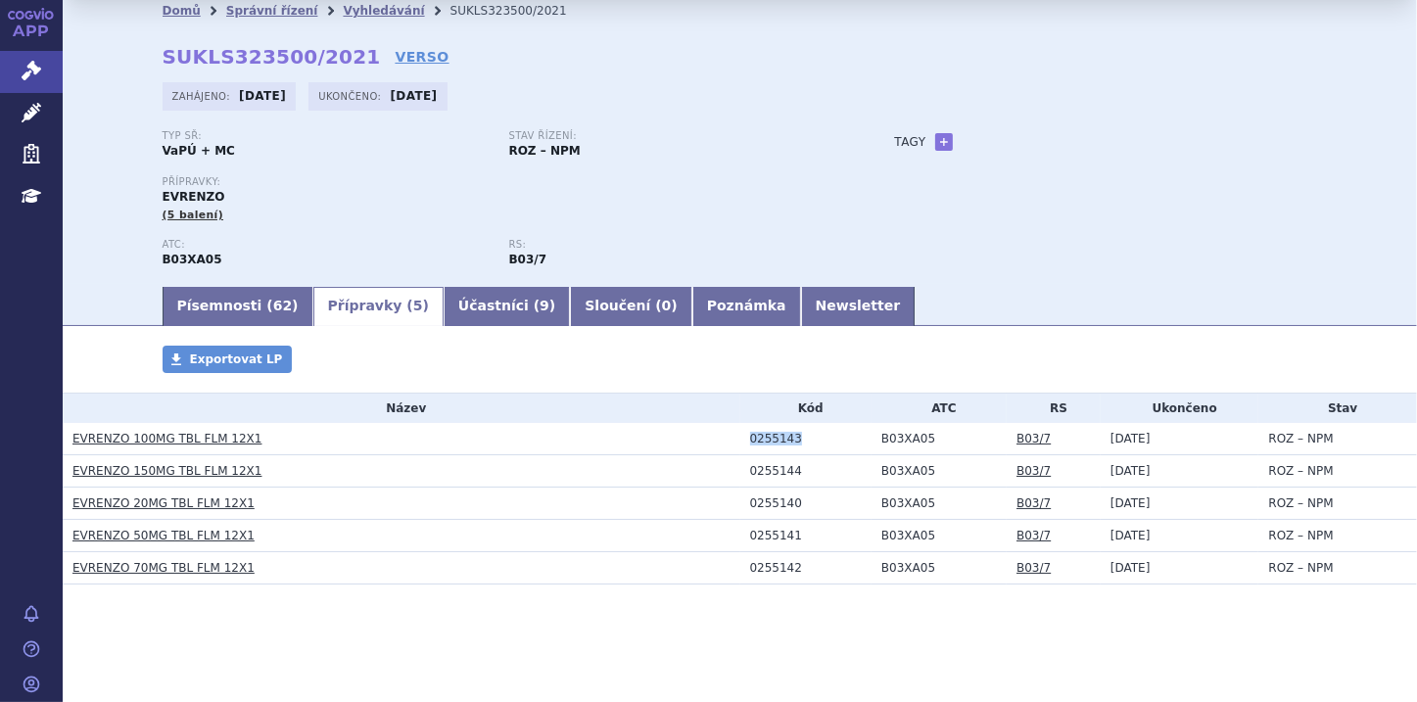
drag, startPoint x: 744, startPoint y: 439, endPoint x: 791, endPoint y: 439, distance: 47.0
click at [791, 439] on div "0255143" at bounding box center [810, 439] width 121 height 14
copy div "0255143"
drag, startPoint x: 745, startPoint y: 471, endPoint x: 785, endPoint y: 471, distance: 40.2
click at [785, 471] on div "0255144" at bounding box center [810, 471] width 121 height 14
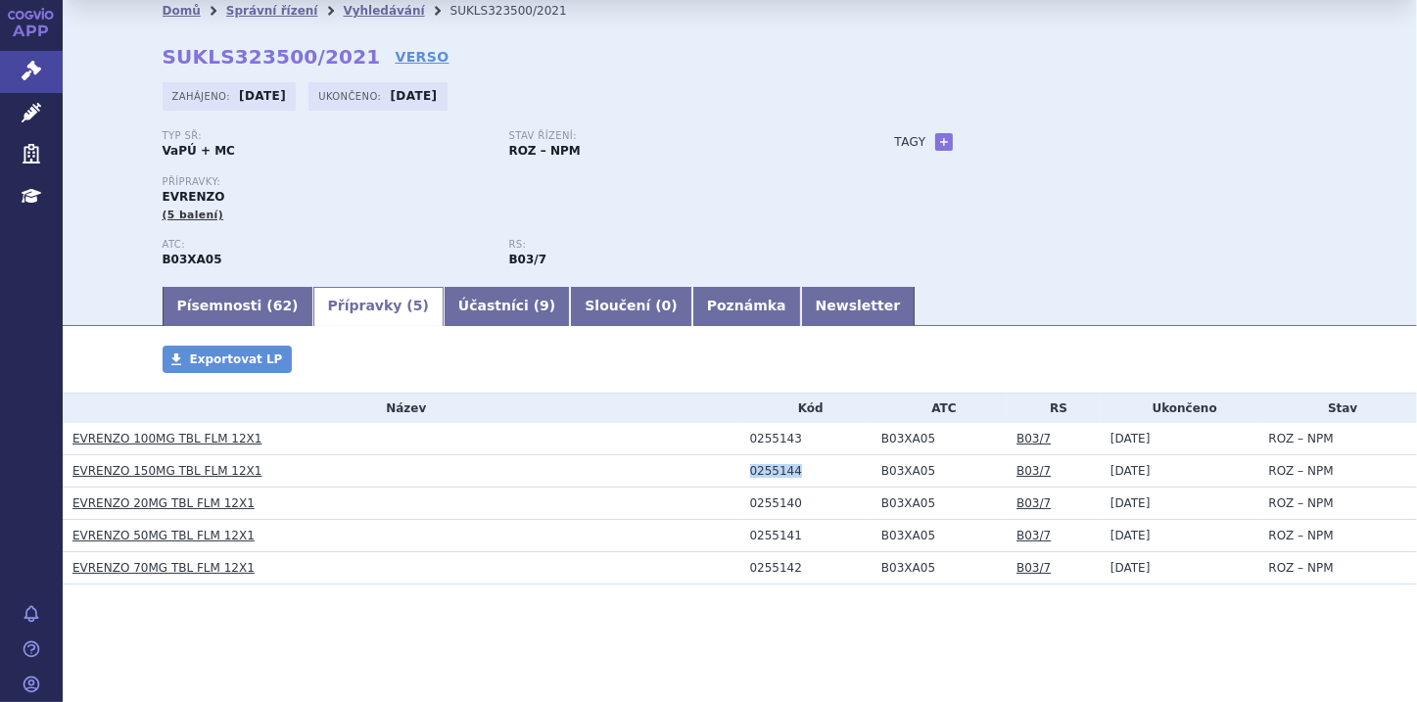
copy div "0255144"
